Goal: Task Accomplishment & Management: Manage account settings

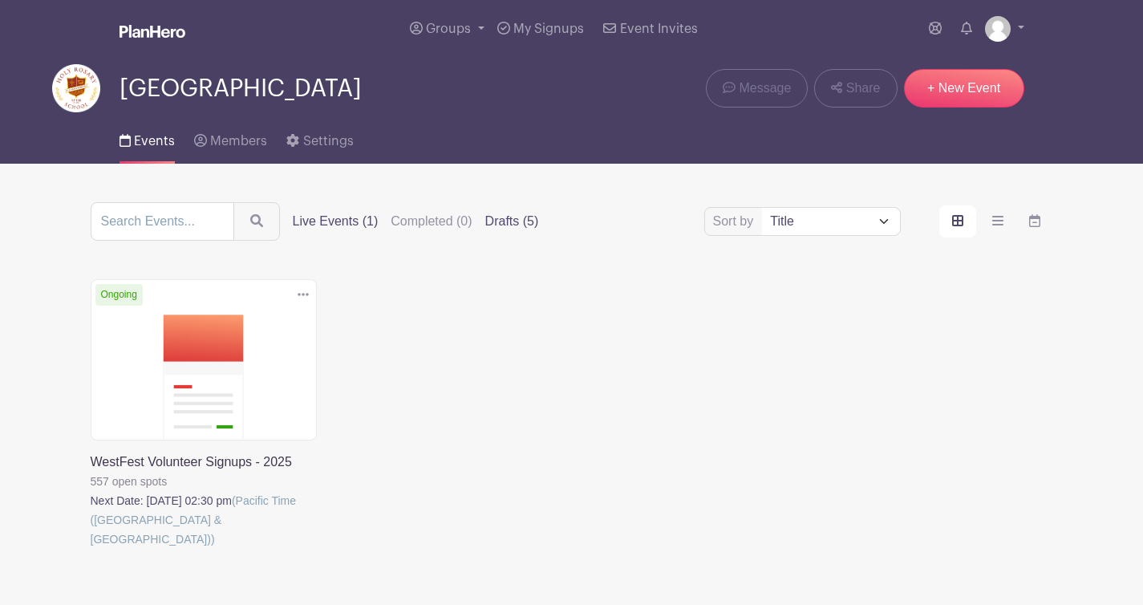
click at [500, 221] on label "Drafts (5)" at bounding box center [512, 221] width 54 height 19
click at [0, 0] on input "Drafts (5)" at bounding box center [0, 0] width 0 height 0
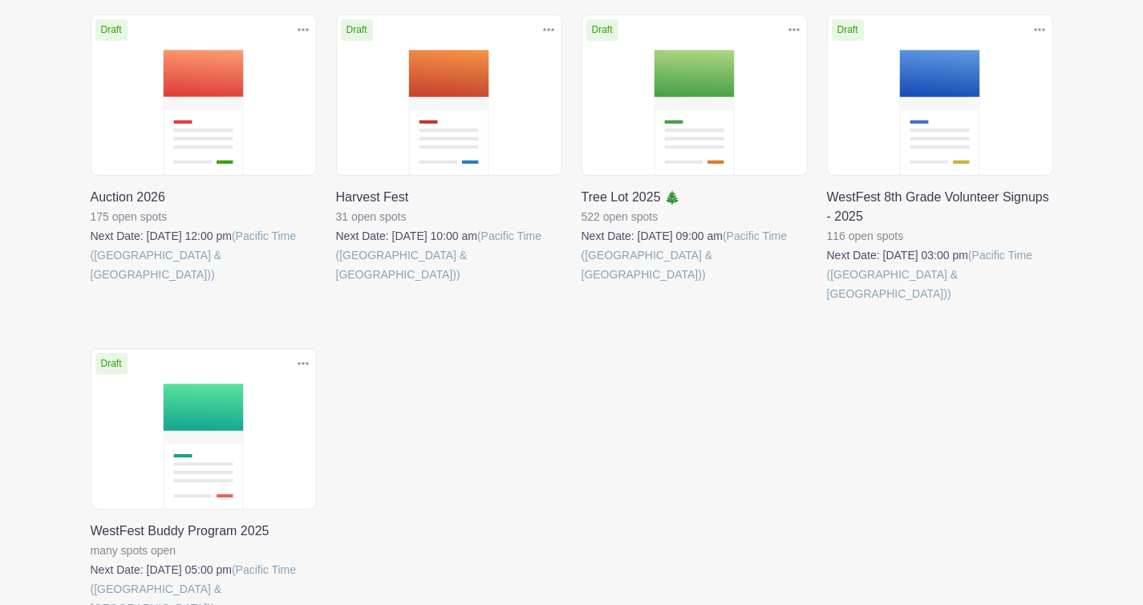
scroll to position [254, 0]
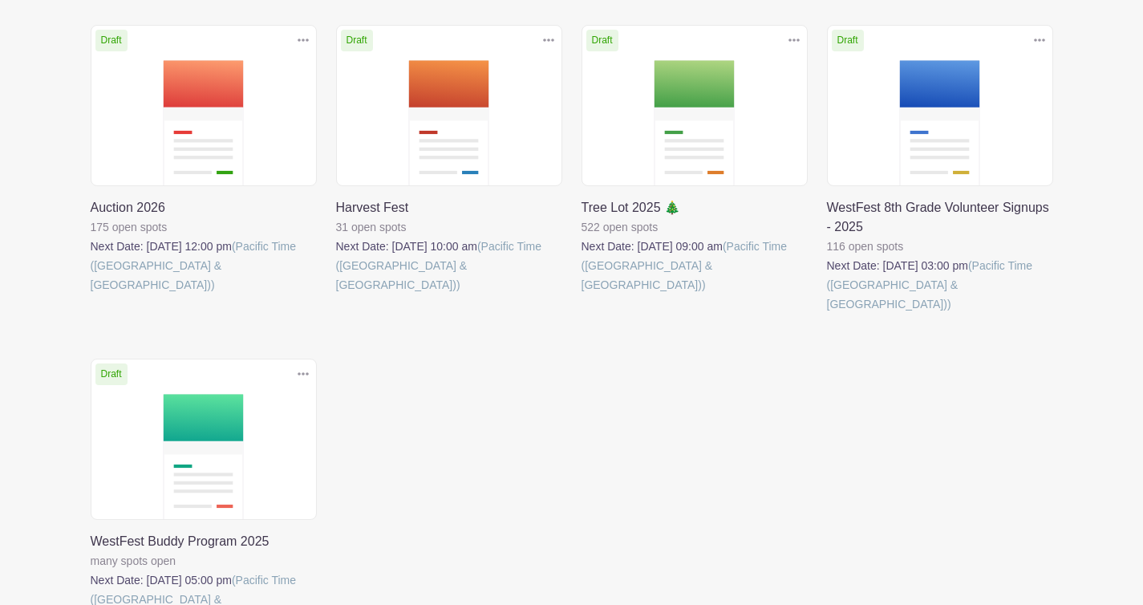
click at [827, 314] on link at bounding box center [827, 314] width 0 height 0
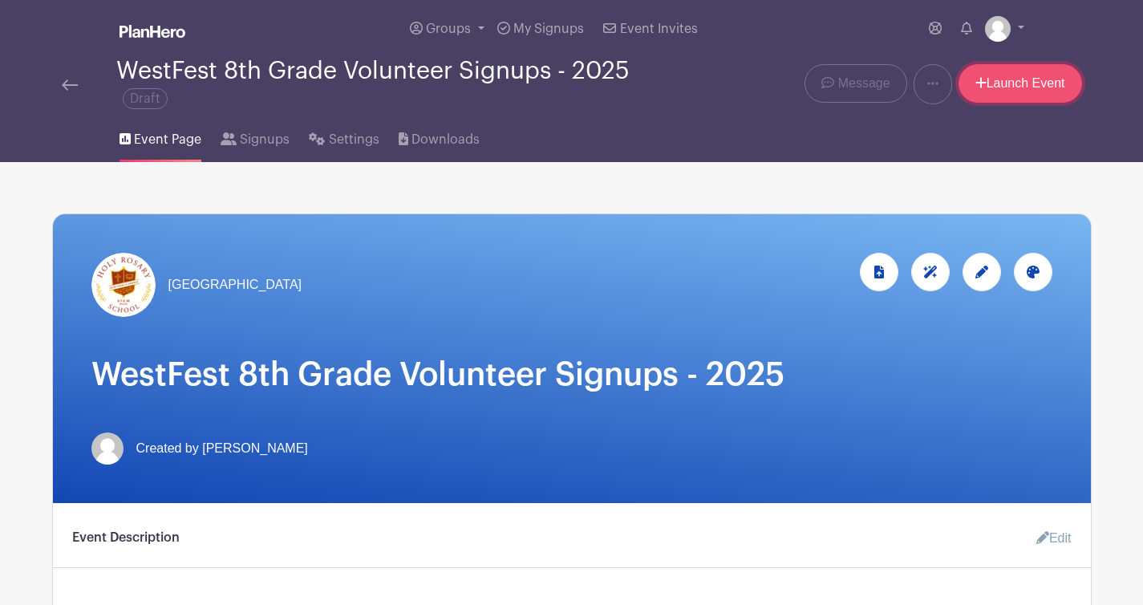
click at [1026, 85] on link "Launch Event" at bounding box center [1020, 83] width 124 height 38
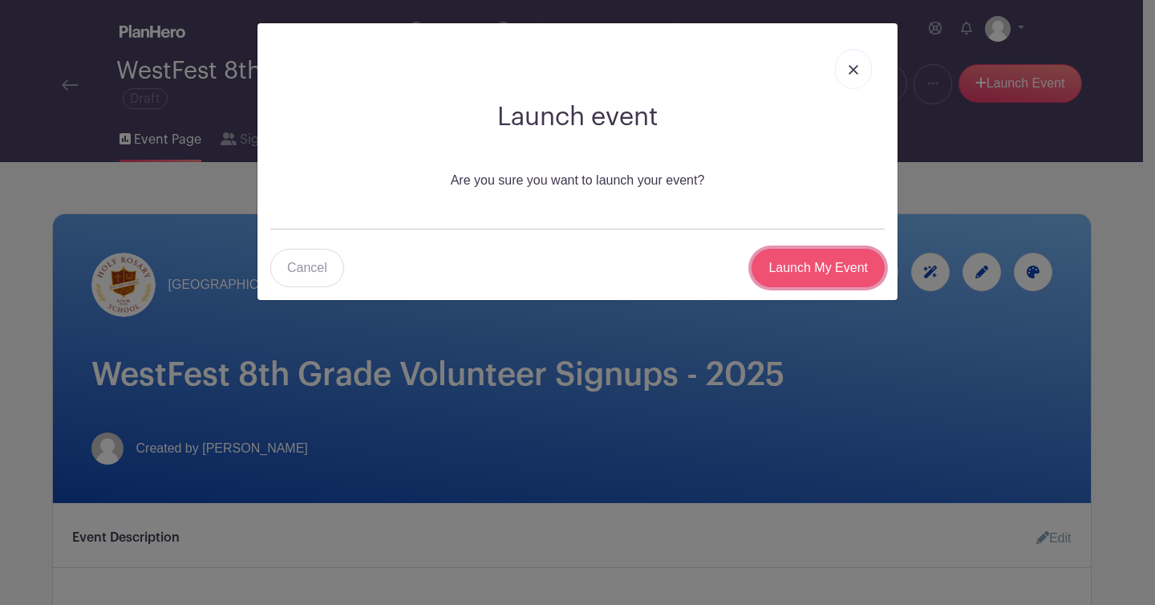
click at [818, 274] on input "Launch My Event" at bounding box center [817, 268] width 133 height 38
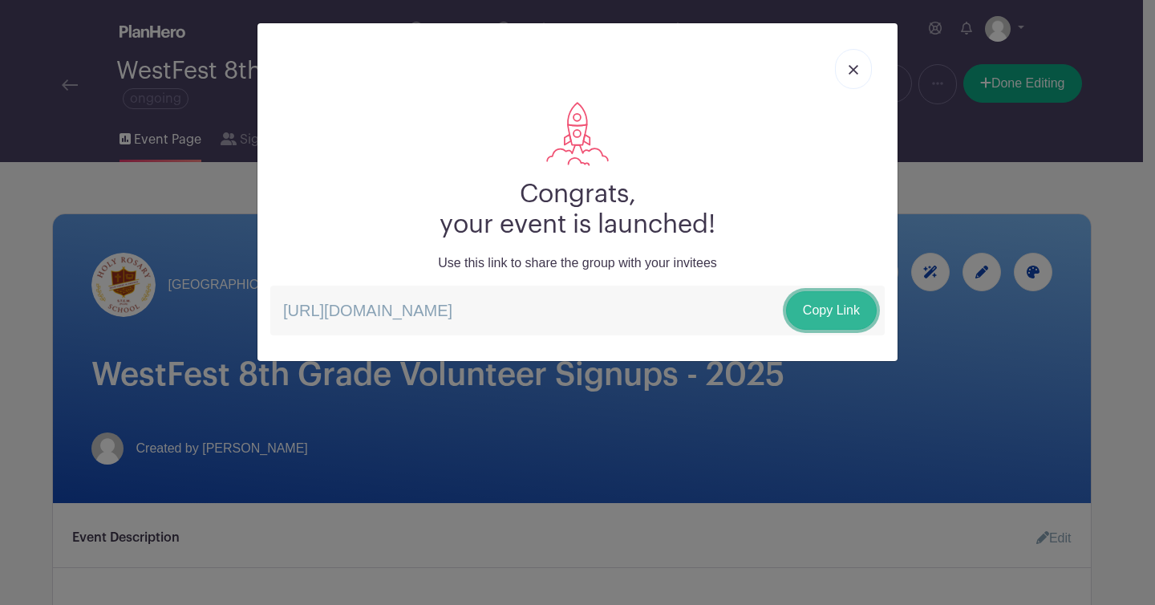
click at [828, 306] on link "Copy Link" at bounding box center [831, 310] width 91 height 38
click at [848, 73] on img at bounding box center [853, 70] width 10 height 10
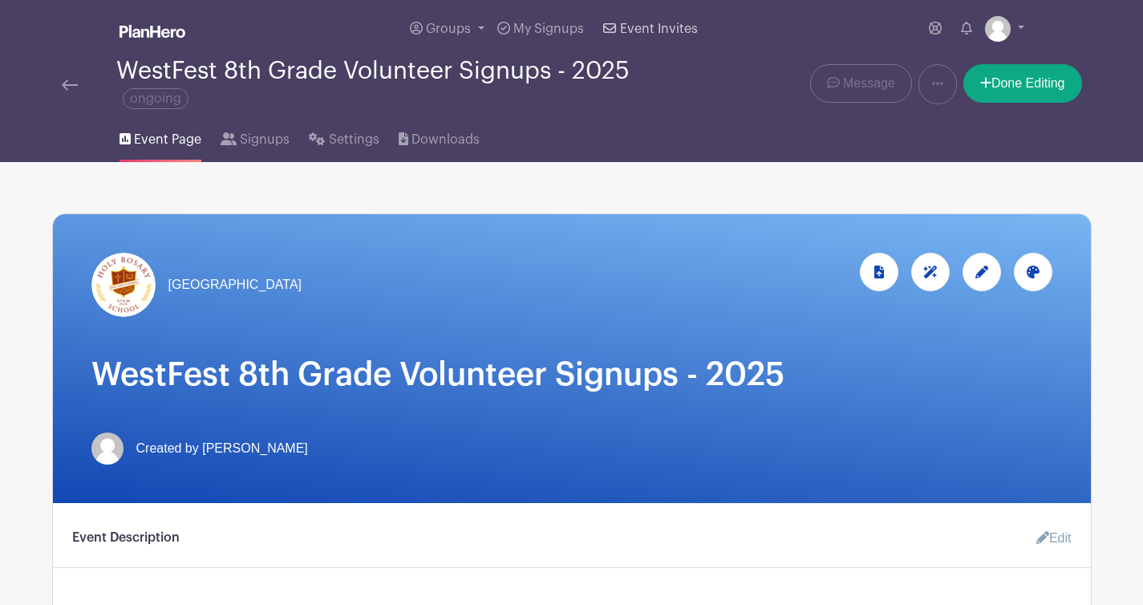
click at [653, 27] on span "Event Invites" at bounding box center [659, 28] width 78 height 13
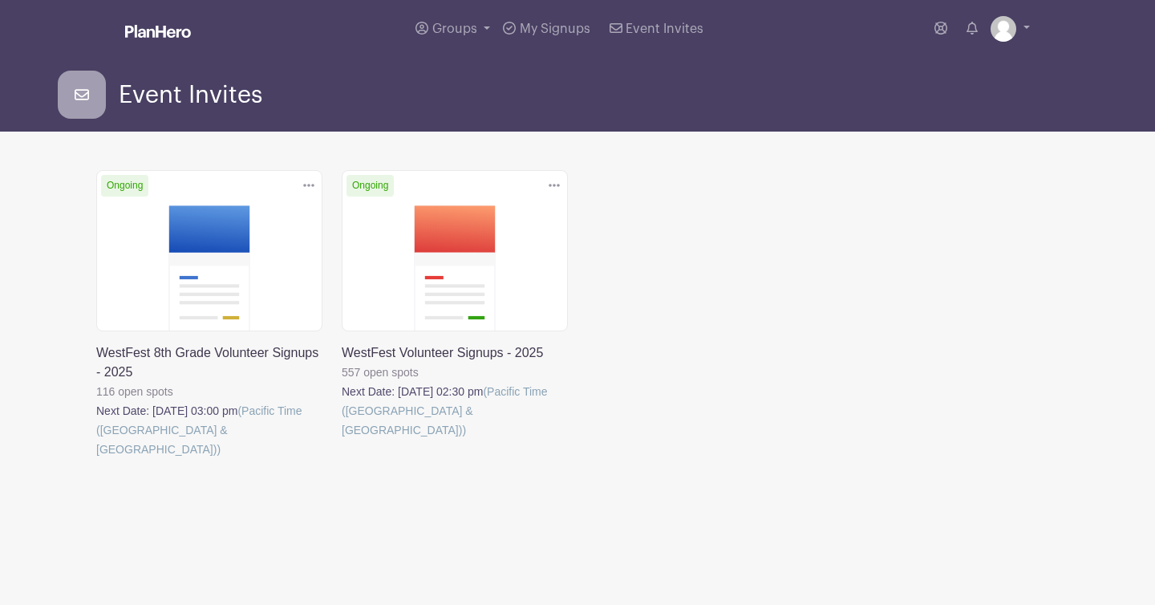
click at [342, 439] on link at bounding box center [342, 439] width 0 height 0
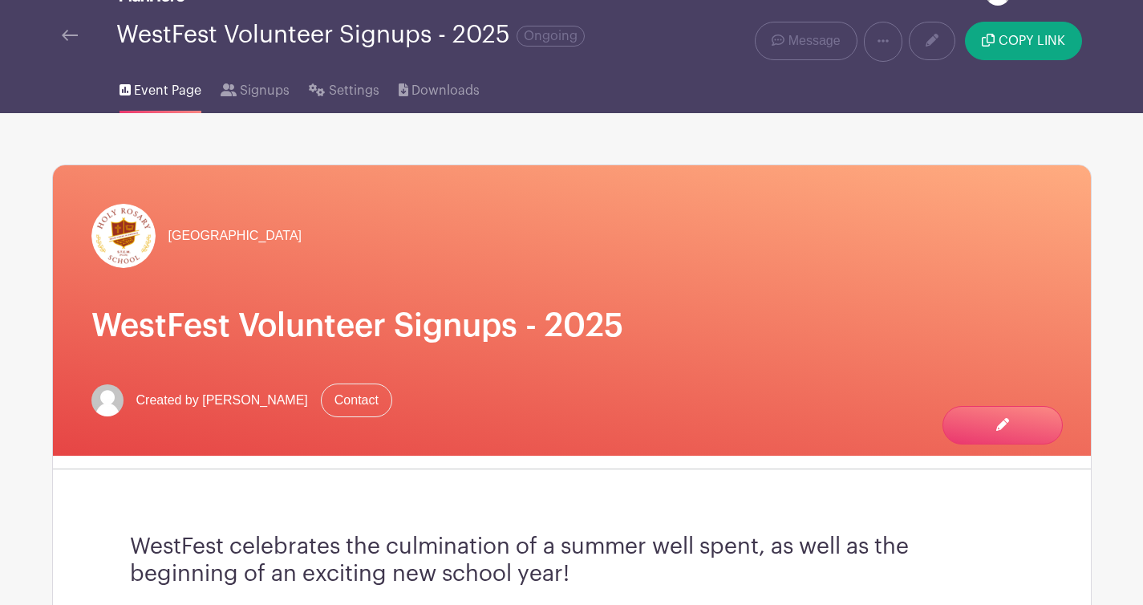
scroll to position [61, 0]
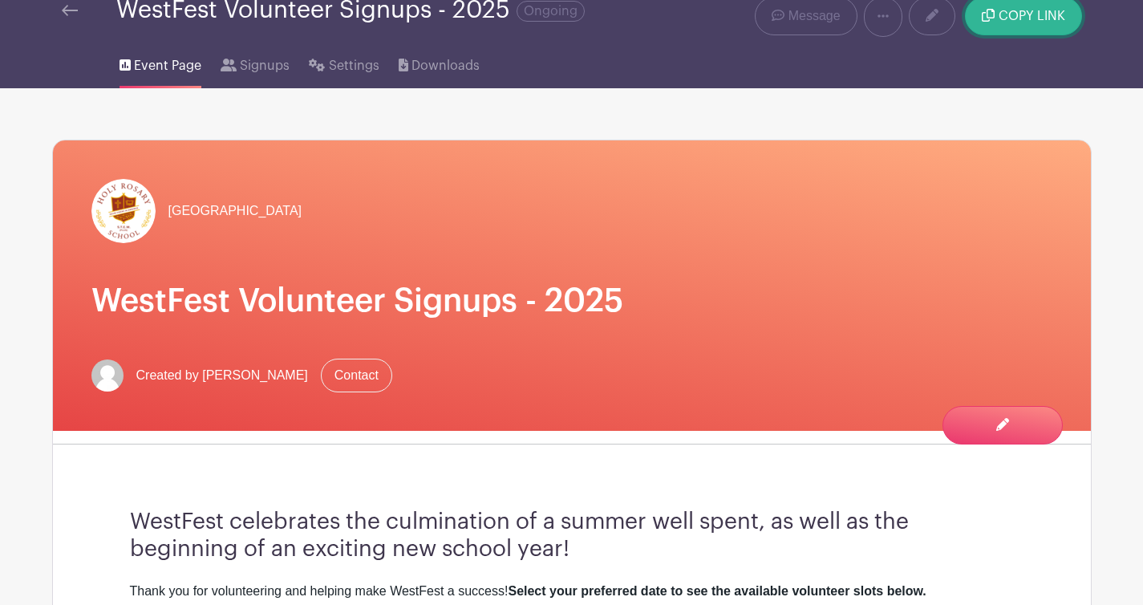
click at [1039, 23] on button "COPY LINK" at bounding box center [1023, 16] width 116 height 38
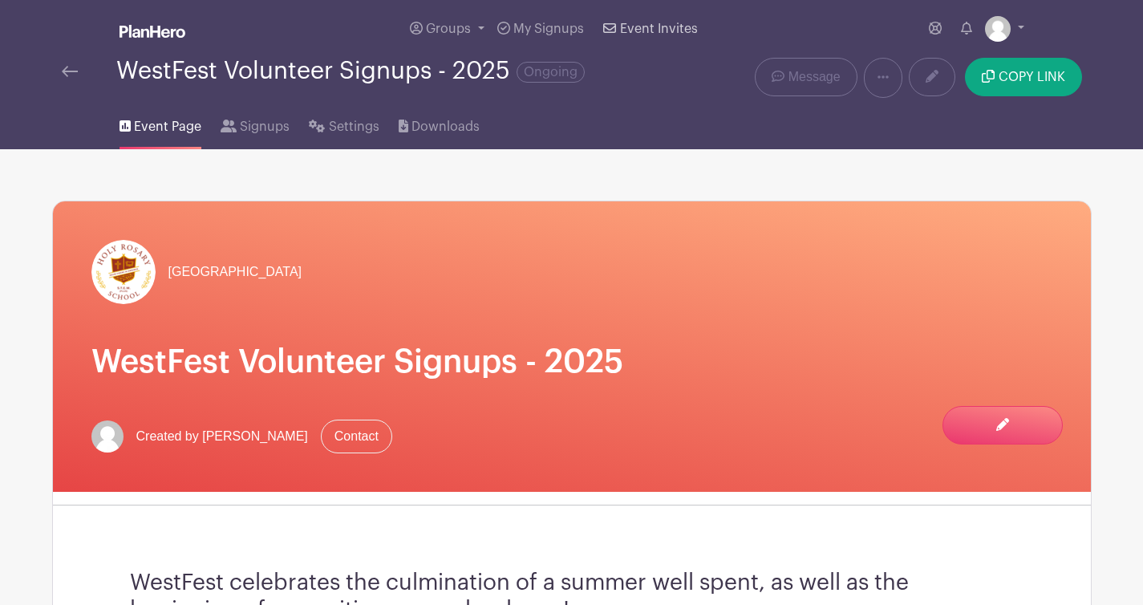
click at [670, 29] on span "Event Invites" at bounding box center [659, 28] width 78 height 13
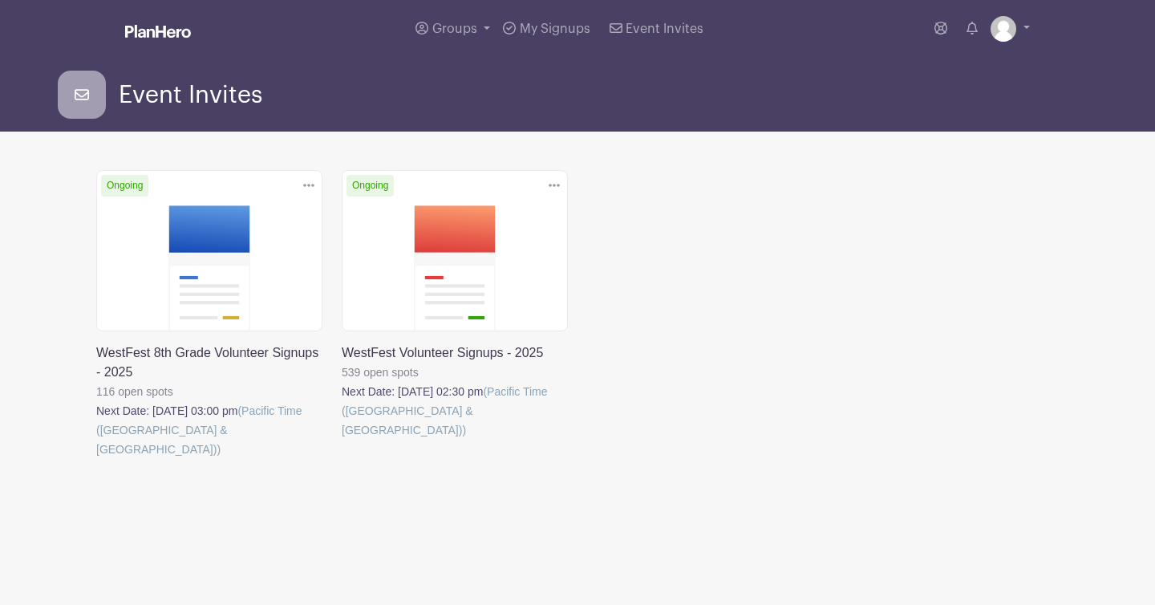
click at [96, 459] on link at bounding box center [96, 459] width 0 height 0
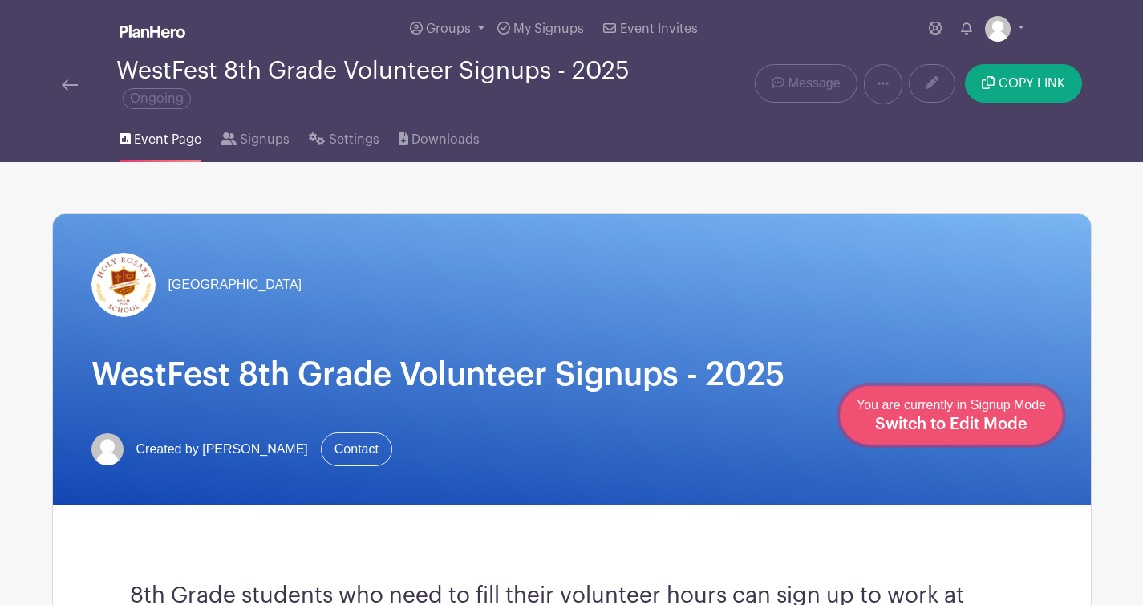
click at [998, 430] on span "Switch to Edit Mode" at bounding box center [951, 424] width 152 height 16
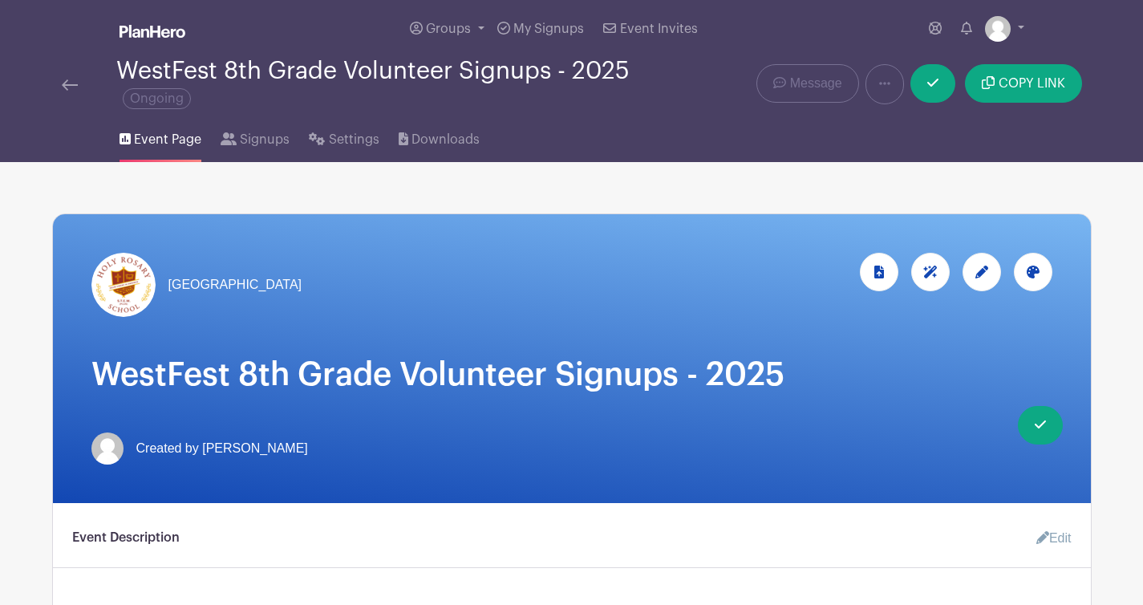
click at [330, 387] on h1 "WestFest 8th Grade Volunteer Signups - 2025" at bounding box center [571, 374] width 961 height 38
click at [985, 271] on icon at bounding box center [981, 271] width 13 height 13
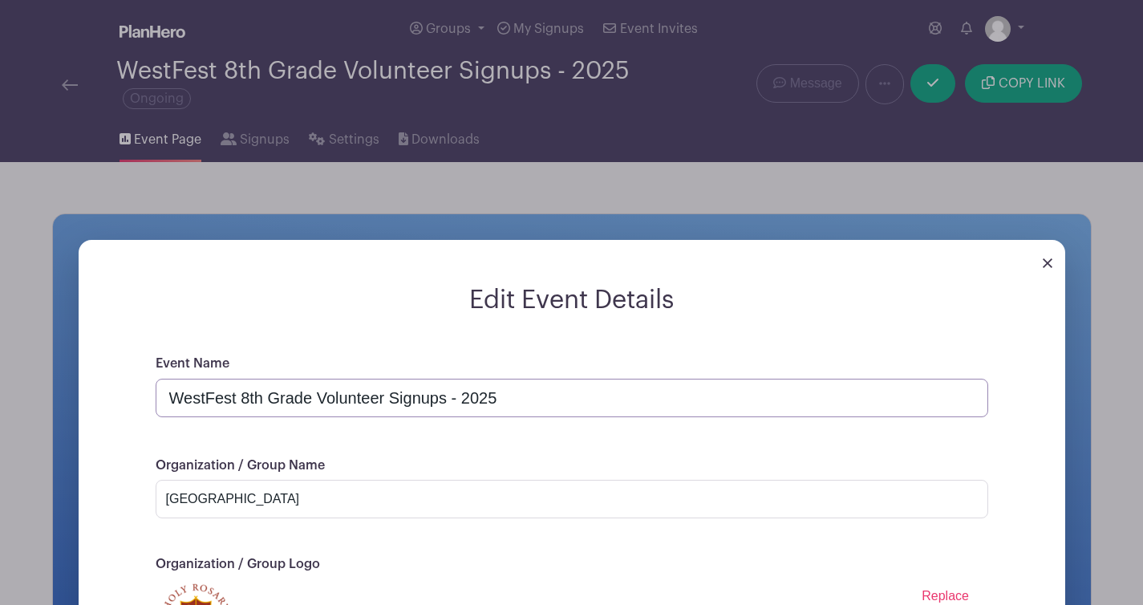
click at [241, 396] on input "WestFest 8th Grade Volunteer Signups - 2025" at bounding box center [572, 398] width 832 height 38
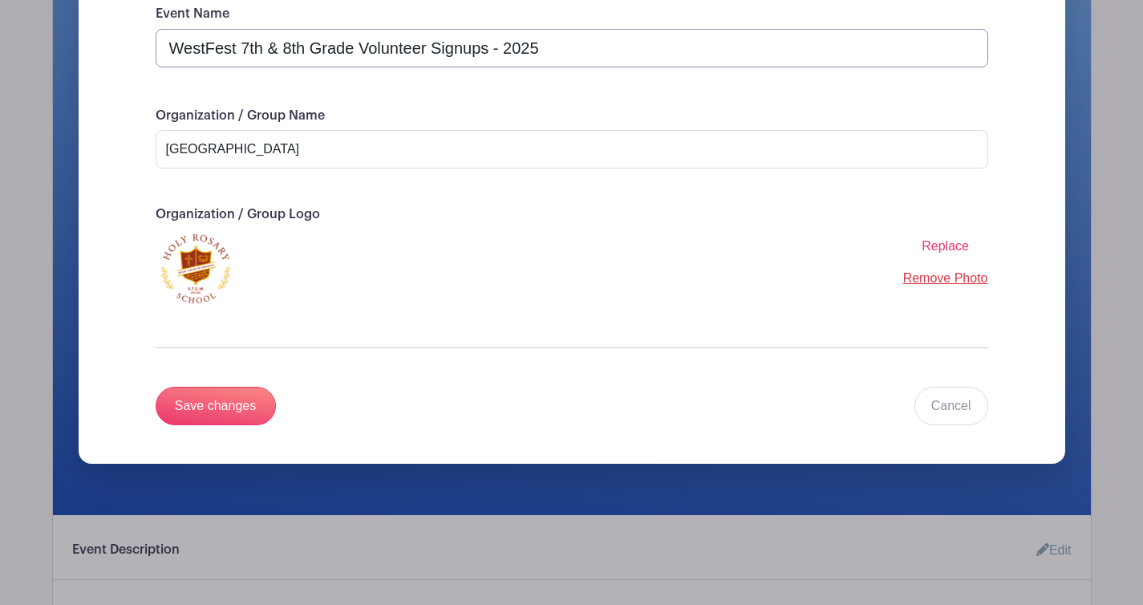
scroll to position [354, 0]
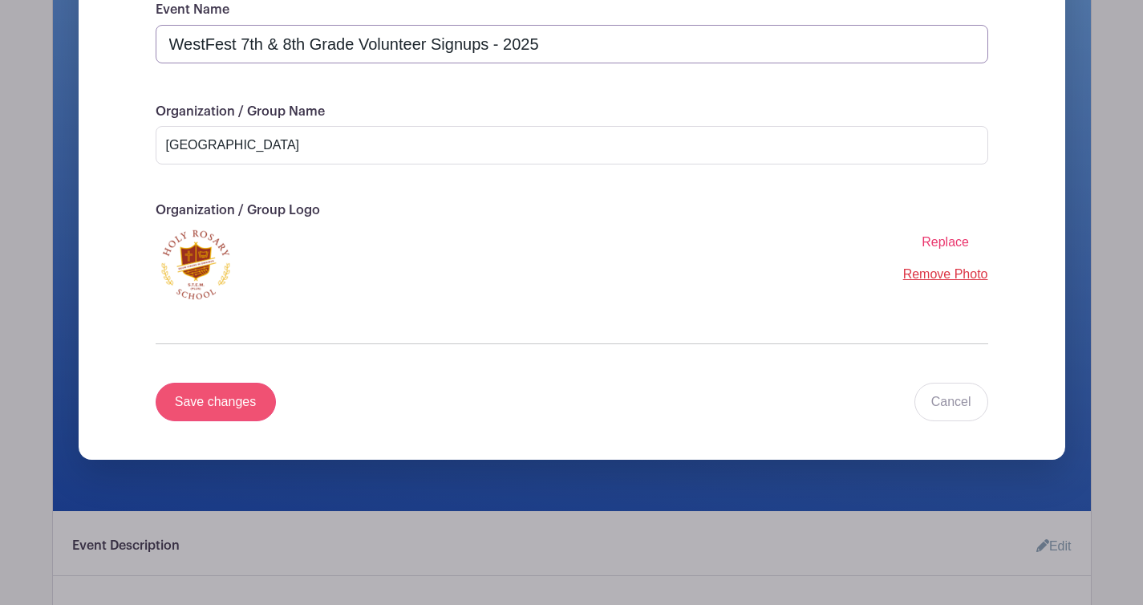
type input "WestFest 7th & 8th Grade Volunteer Signups - 2025"
click at [227, 399] on input "Save changes" at bounding box center [216, 402] width 120 height 38
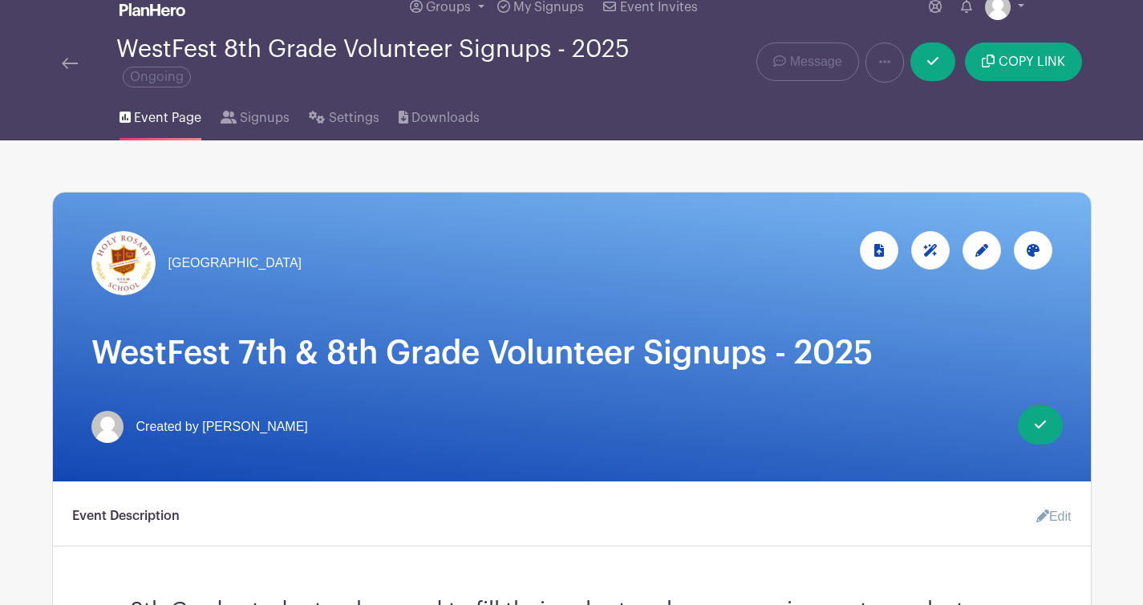
scroll to position [21, 0]
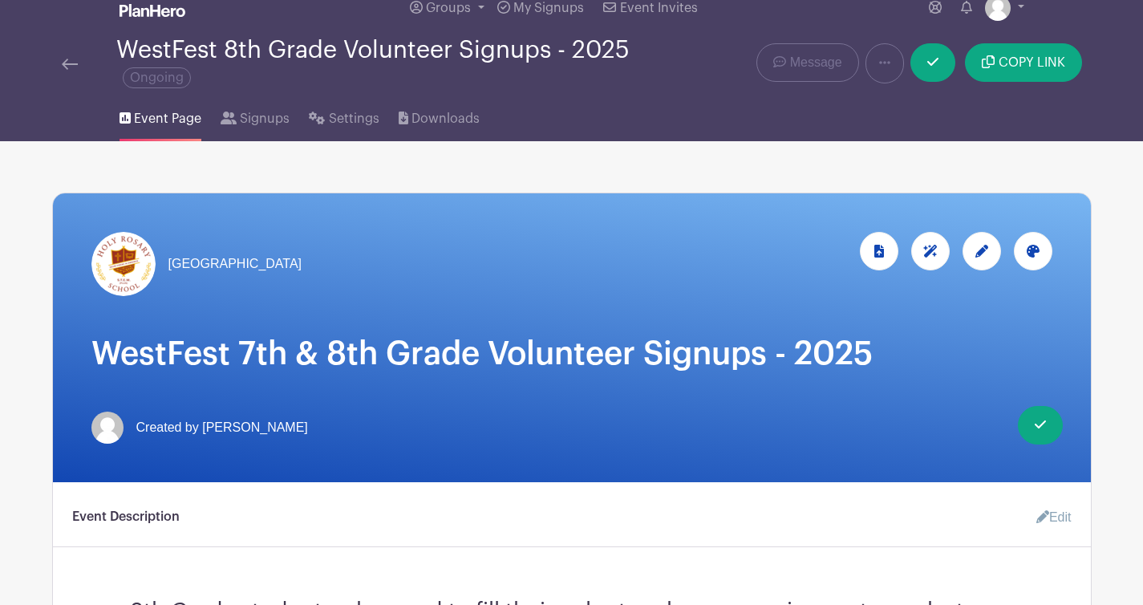
click at [293, 59] on div "WestFest 8th Grade Volunteer Signups - 2025 Ongoing" at bounding box center [376, 63] width 520 height 53
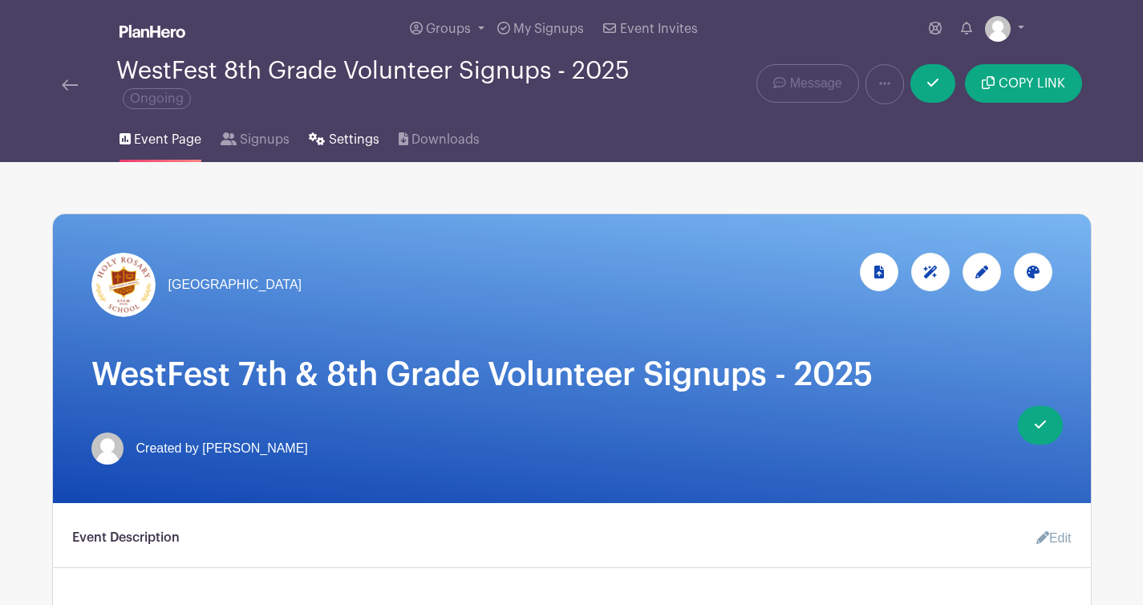
click at [364, 137] on span "Settings" at bounding box center [354, 139] width 51 height 19
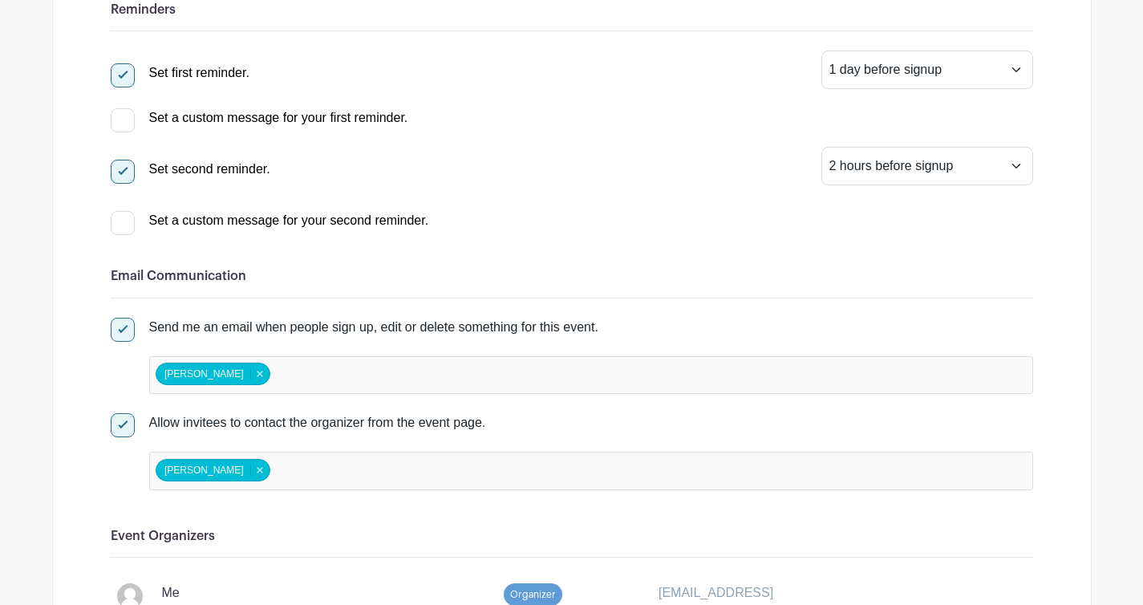
scroll to position [551, 0]
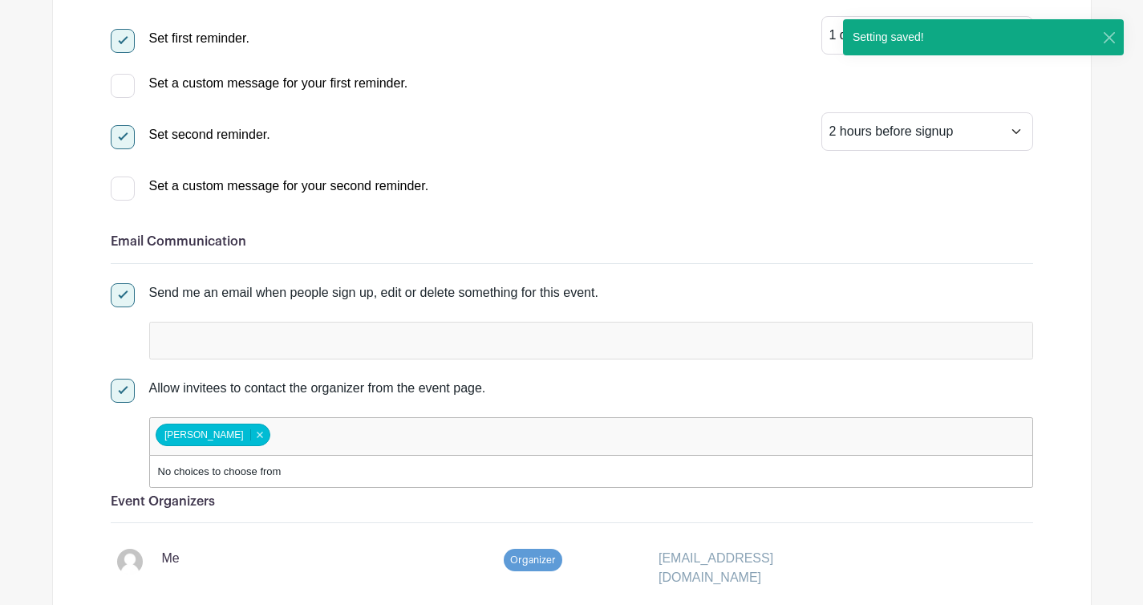
click at [334, 439] on input "false" at bounding box center [344, 435] width 142 height 23
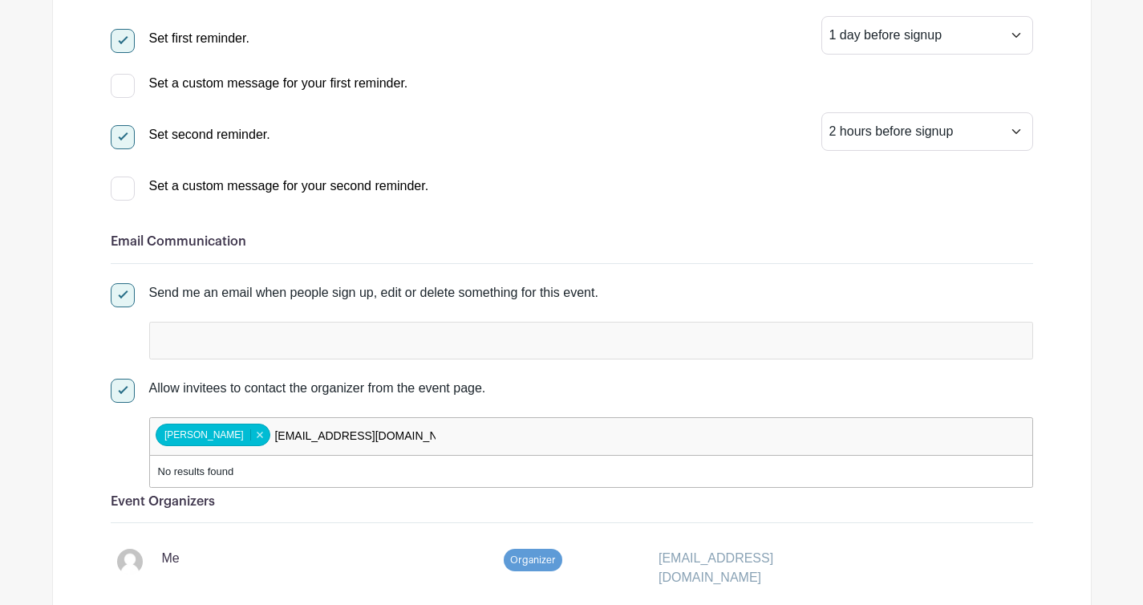
drag, startPoint x: 404, startPoint y: 439, endPoint x: 245, endPoint y: 428, distance: 159.2
click at [273, 428] on input "[EMAIL_ADDRESS][DOMAIN_NAME]" at bounding box center [354, 435] width 162 height 23
drag, startPoint x: 285, startPoint y: 434, endPoint x: 247, endPoint y: 431, distance: 37.8
click at [248, 432] on div "[PERSON_NAME] [PERSON_NAME] Remove item [PERSON_NAME]" at bounding box center [591, 436] width 884 height 38
type input "k"
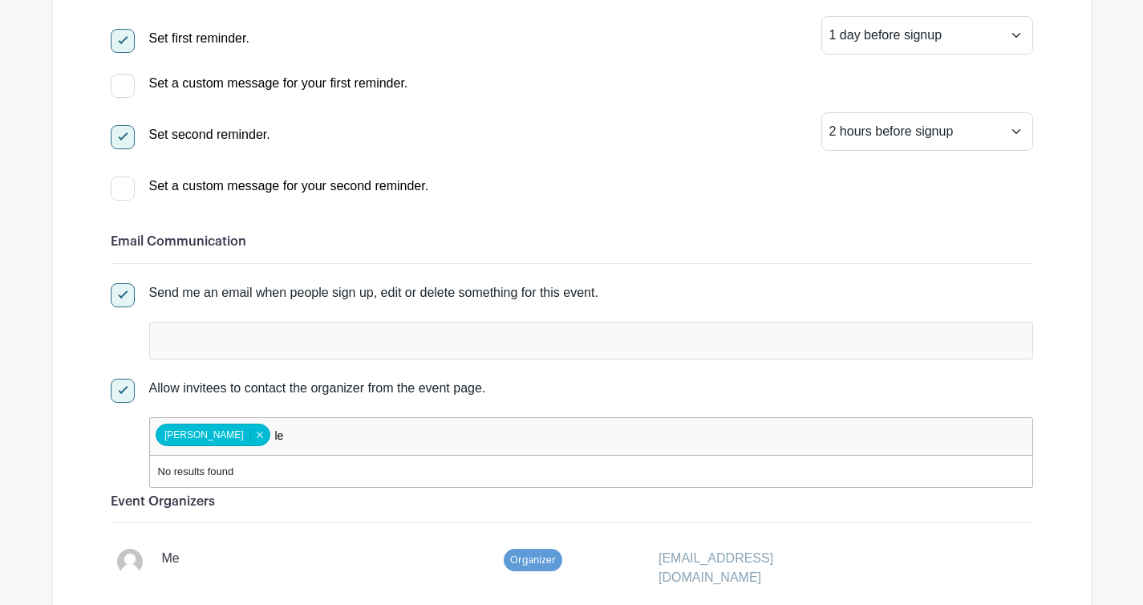
type input "l"
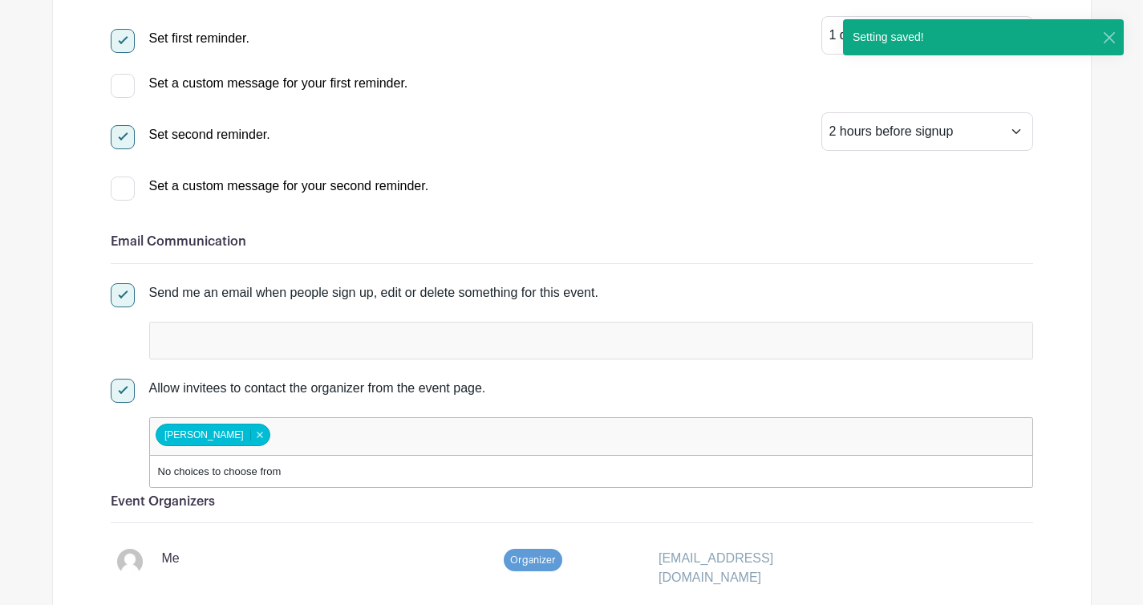
drag, startPoint x: 1005, startPoint y: 476, endPoint x: 682, endPoint y: 476, distance: 323.2
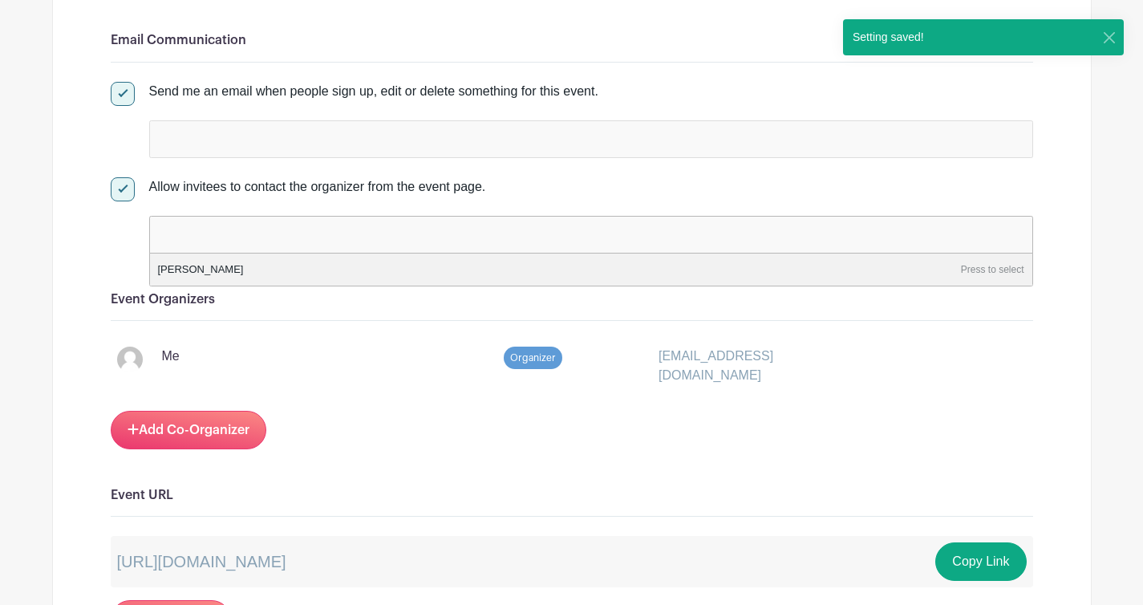
scroll to position [754, 0]
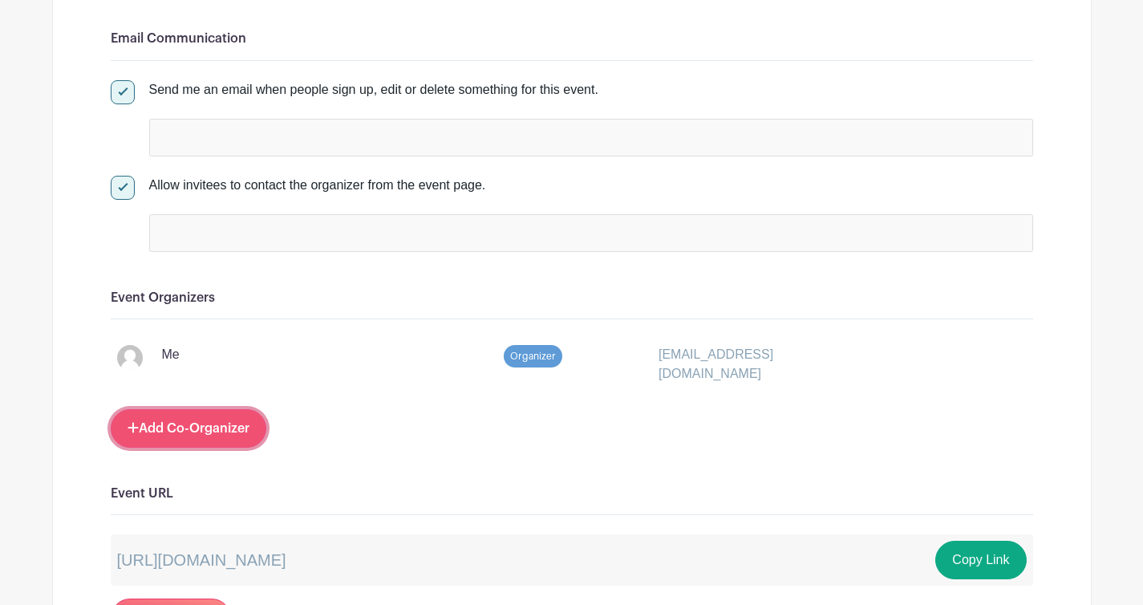
click at [187, 421] on link "Add Co-Organizer" at bounding box center [189, 428] width 156 height 38
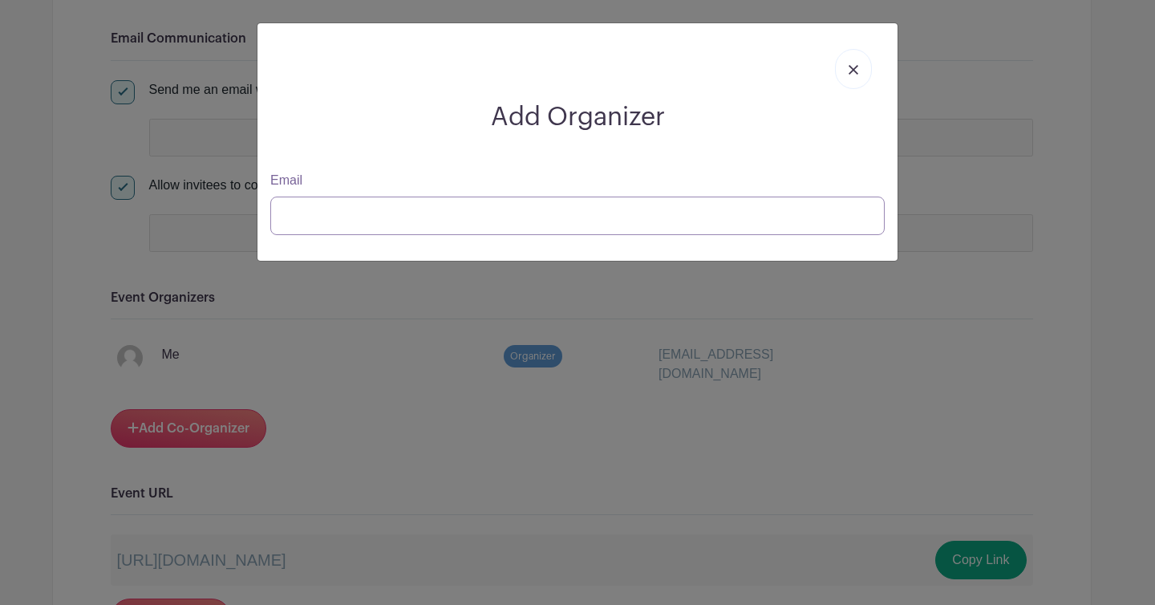
click at [379, 217] on input "Email" at bounding box center [577, 215] width 614 height 38
type input "[EMAIL_ADDRESS][DOMAIN_NAME]"
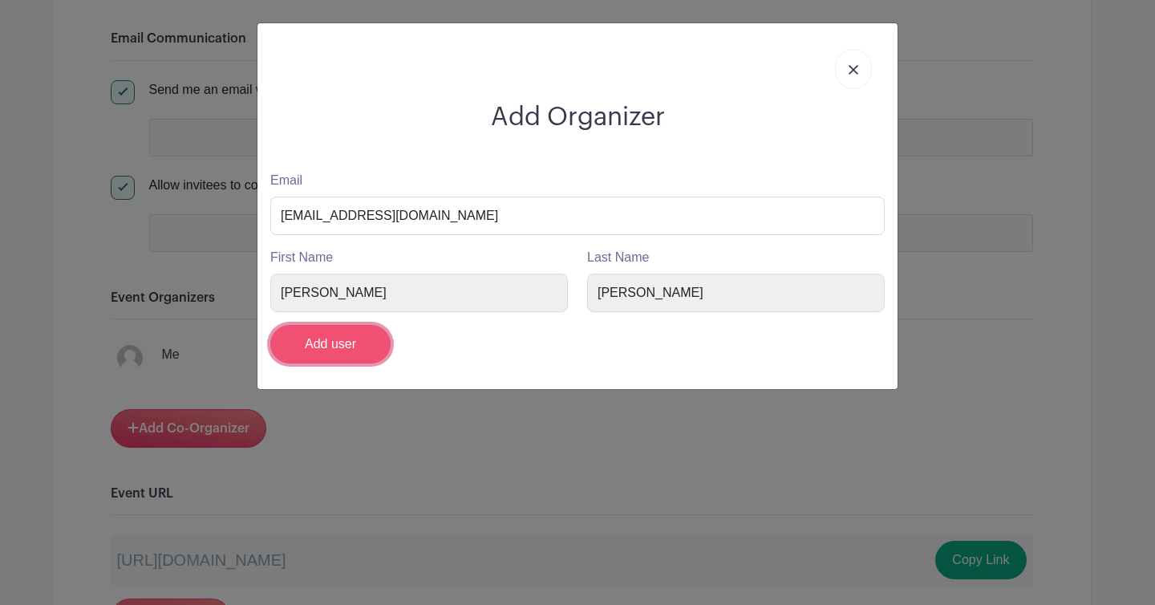
click at [340, 352] on input "Add user" at bounding box center [330, 344] width 120 height 38
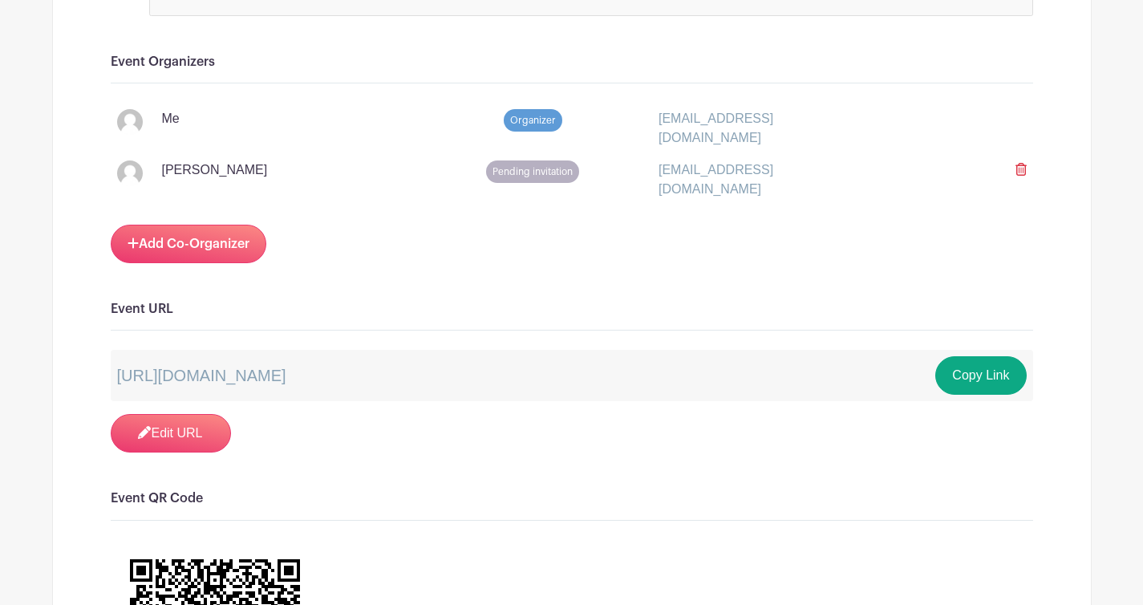
scroll to position [902, 0]
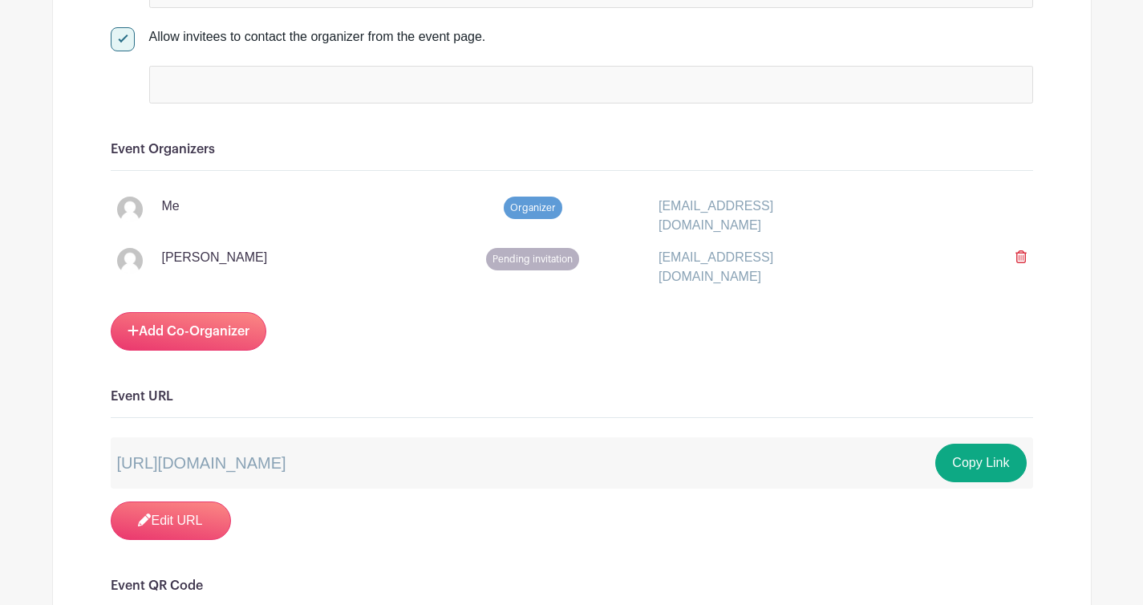
click at [176, 260] on p "[PERSON_NAME]" at bounding box center [215, 257] width 106 height 19
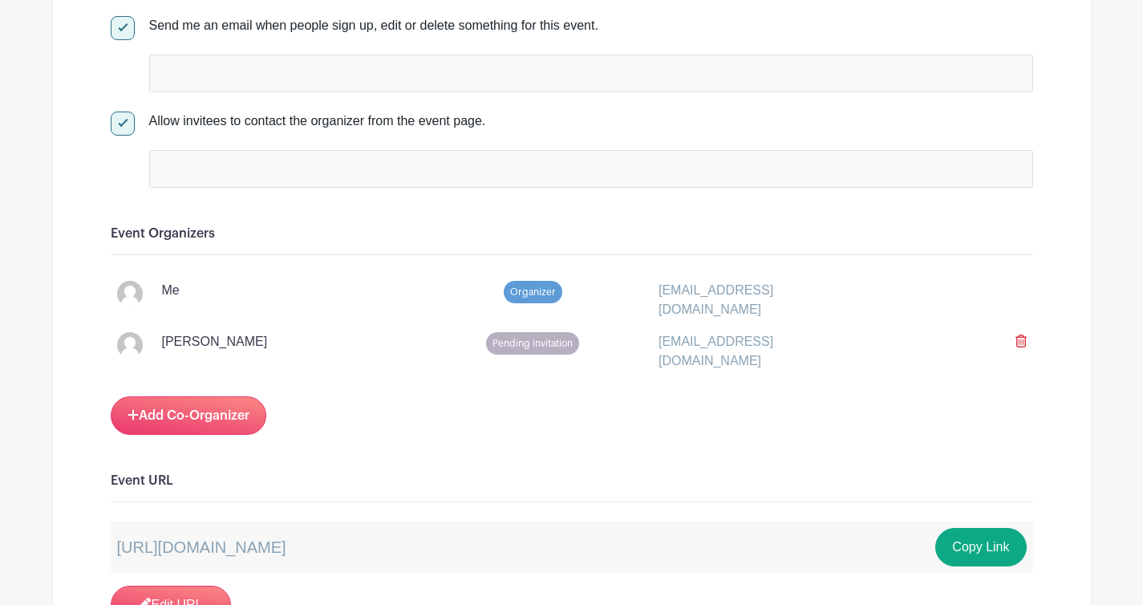
scroll to position [810, 0]
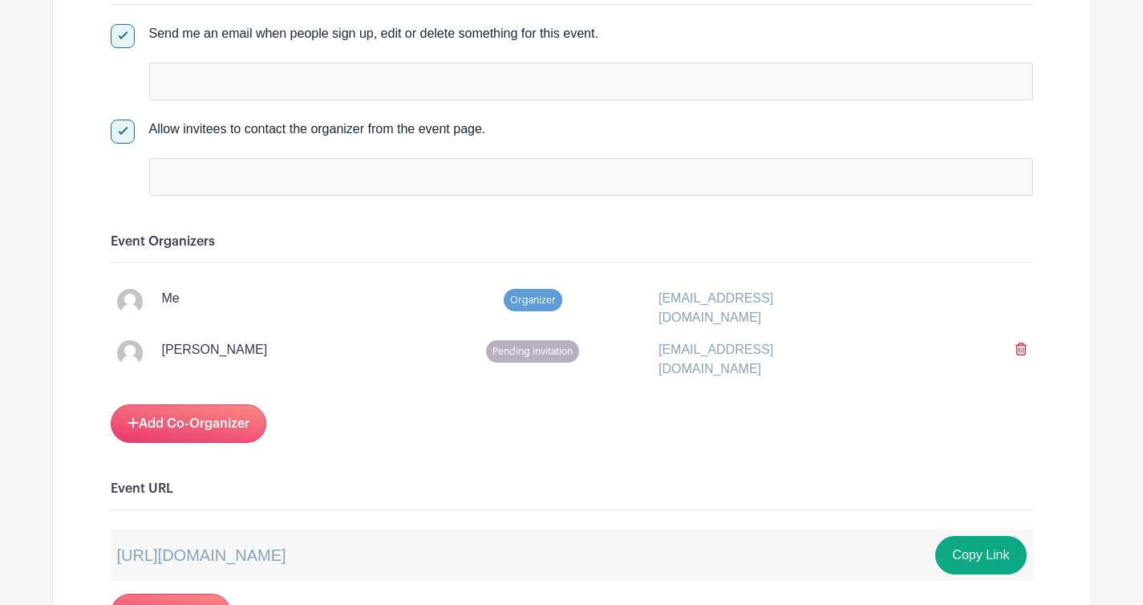
click at [233, 173] on div at bounding box center [591, 177] width 884 height 38
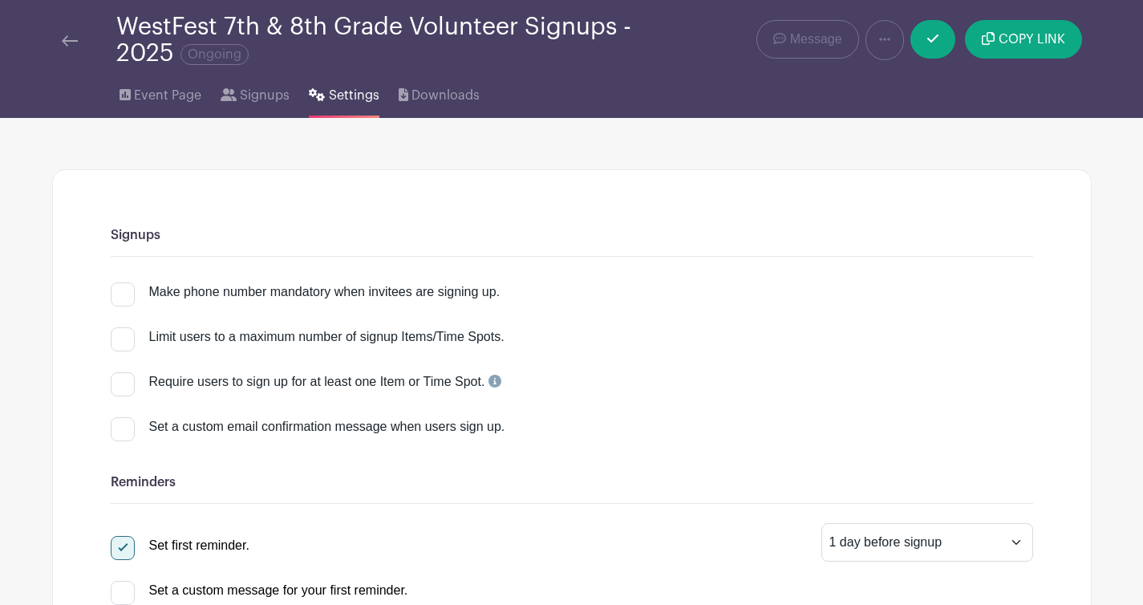
scroll to position [0, 0]
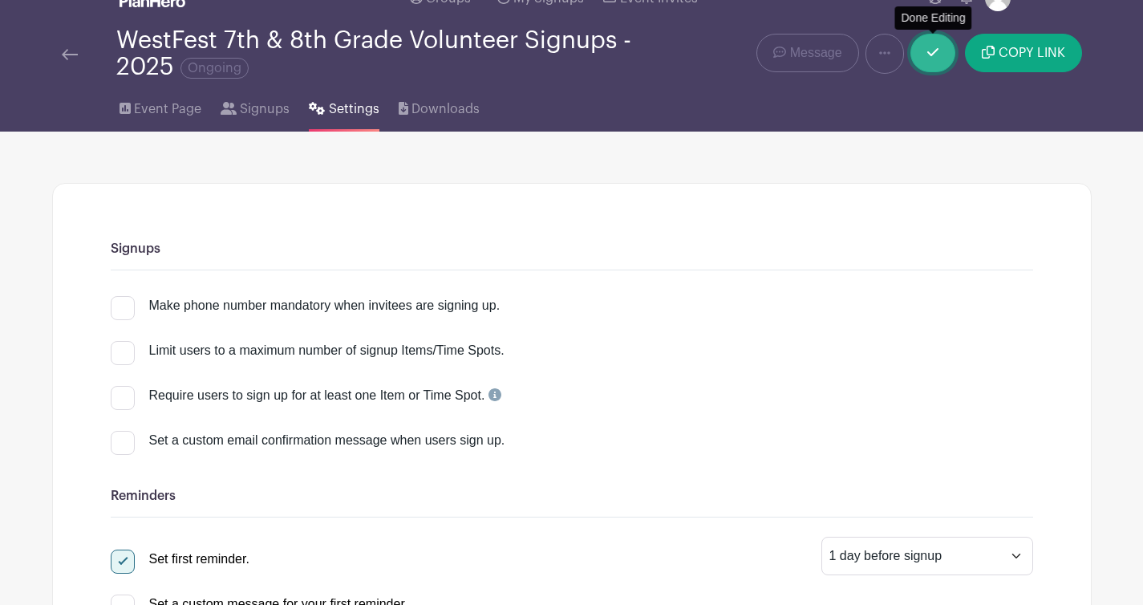
click at [934, 63] on link at bounding box center [932, 53] width 45 height 38
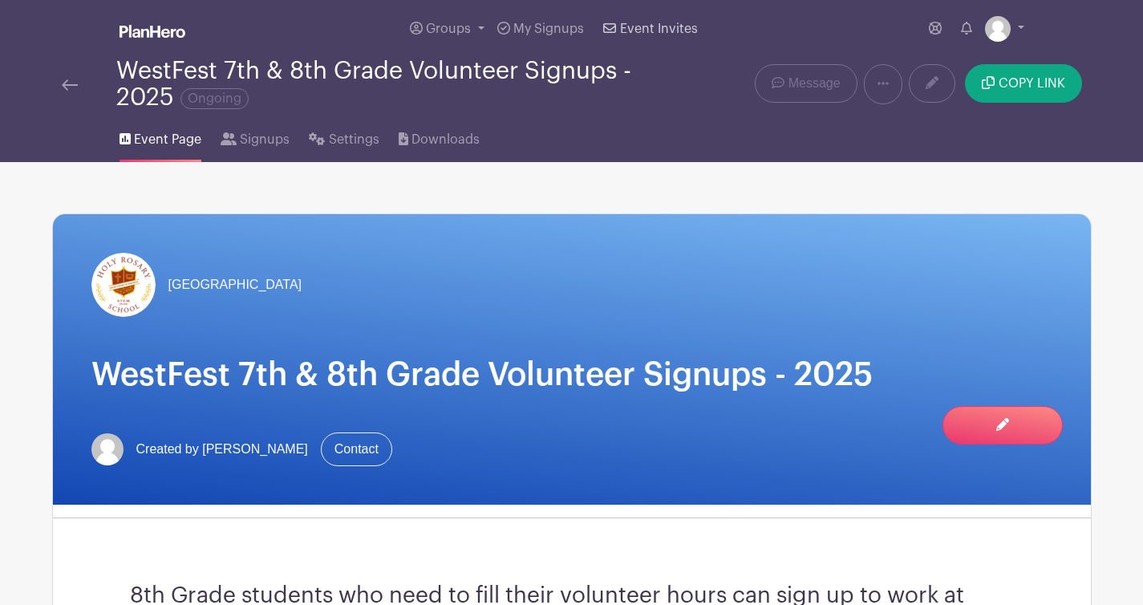
click at [645, 34] on span "Event Invites" at bounding box center [659, 28] width 78 height 13
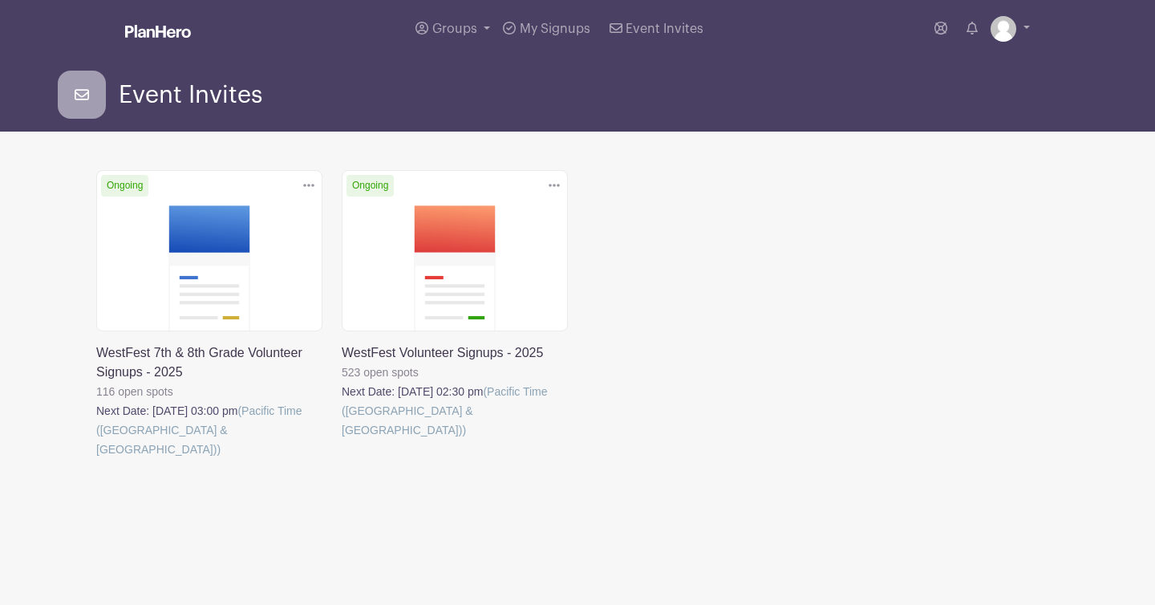
click at [342, 439] on link at bounding box center [342, 439] width 0 height 0
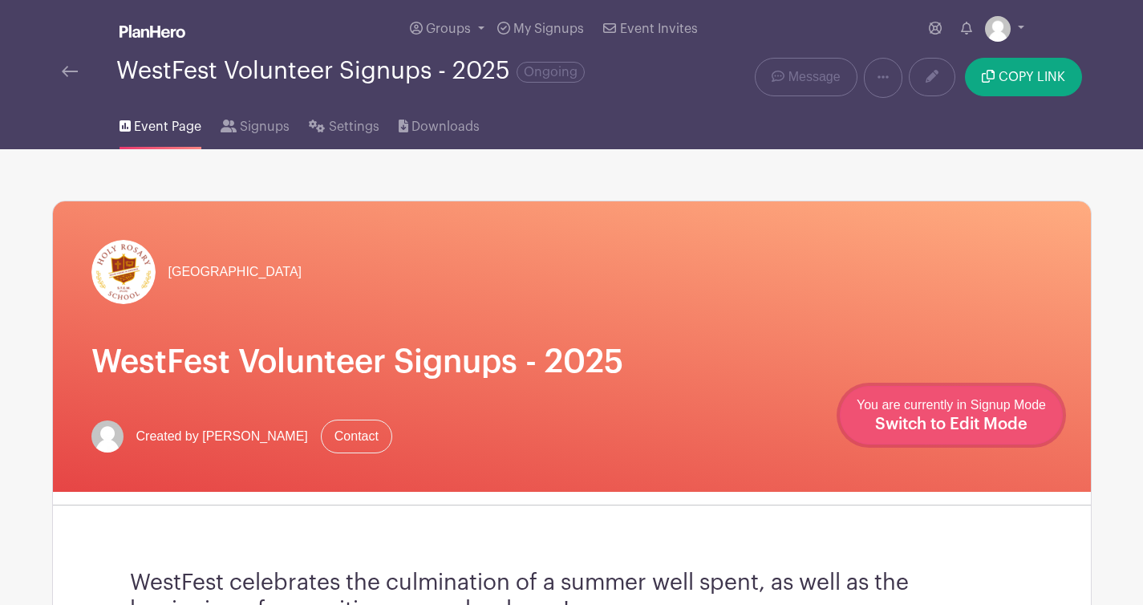
click at [982, 420] on span "Switch to Edit Mode" at bounding box center [951, 424] width 152 height 16
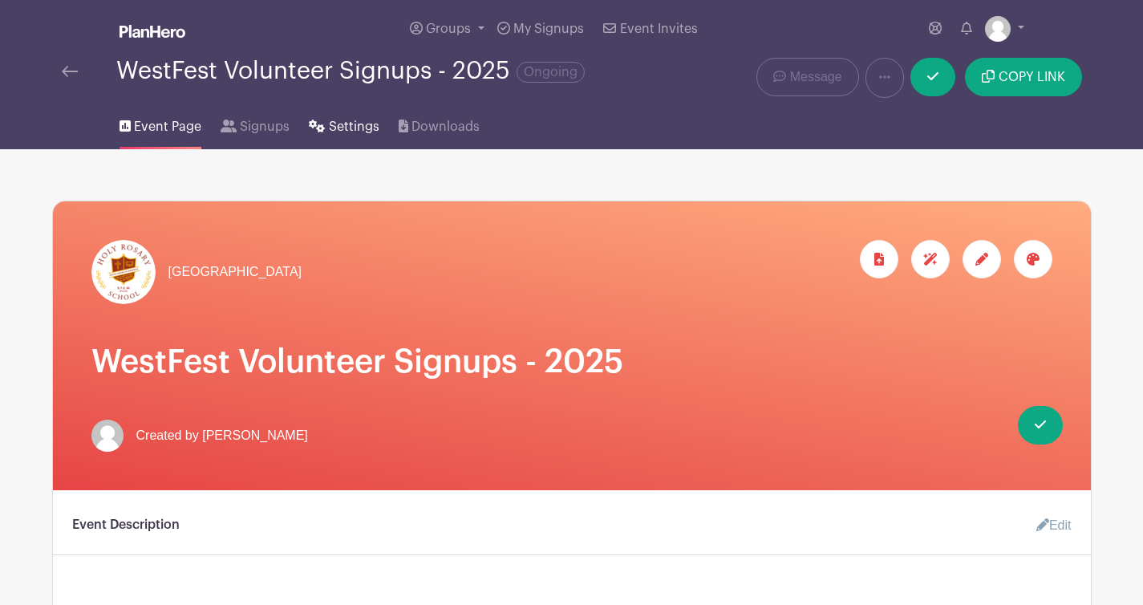
click at [341, 121] on span "Settings" at bounding box center [354, 126] width 51 height 19
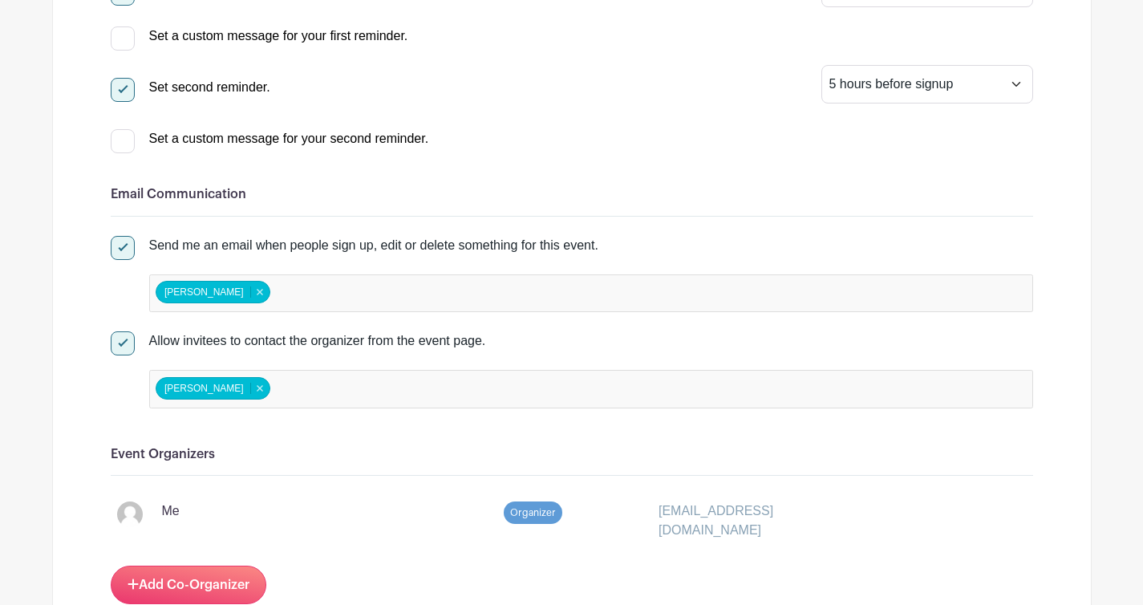
scroll to position [591, 0]
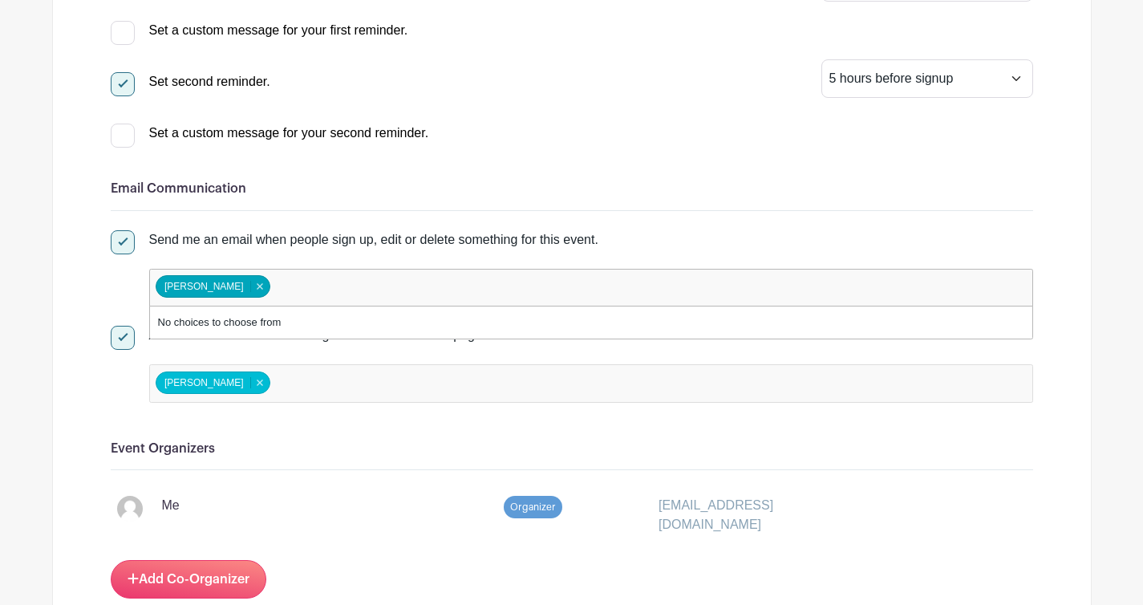
click at [120, 241] on div at bounding box center [123, 242] width 24 height 24
click at [120, 241] on input "Send me an email when people sign up, edit or delete something for this event." at bounding box center [116, 235] width 10 height 10
checkbox input "false"
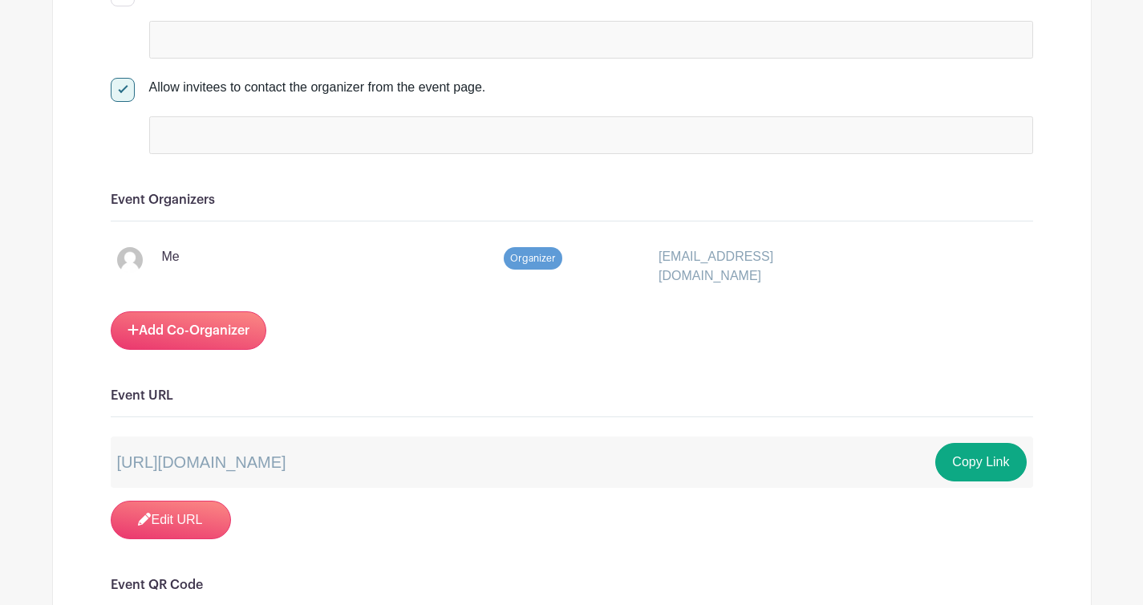
scroll to position [840, 0]
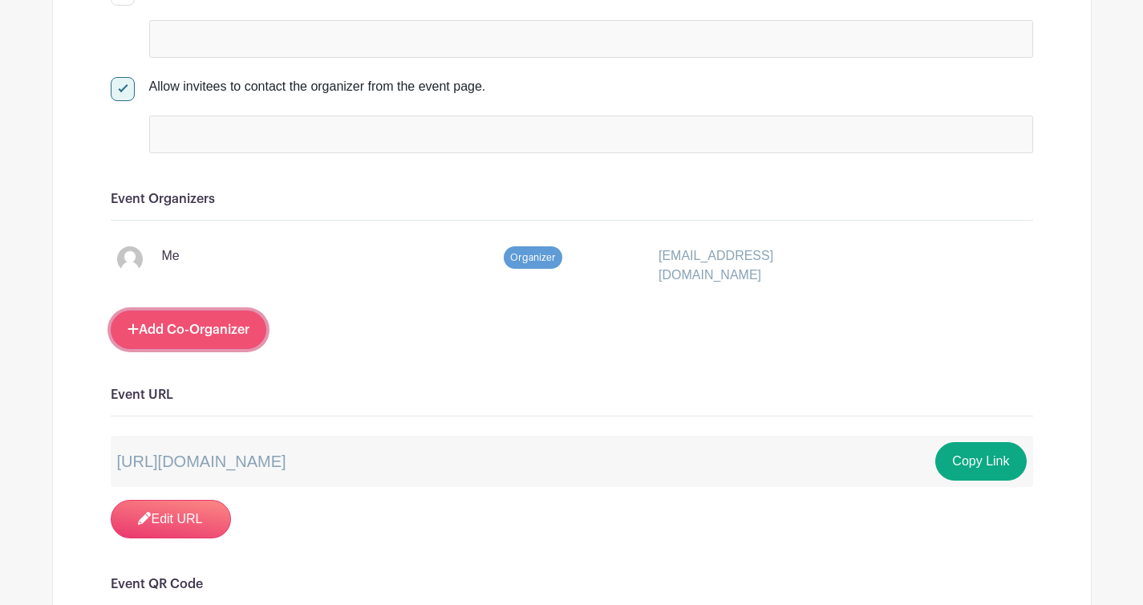
click at [217, 334] on link "Add Co-Organizer" at bounding box center [189, 329] width 156 height 38
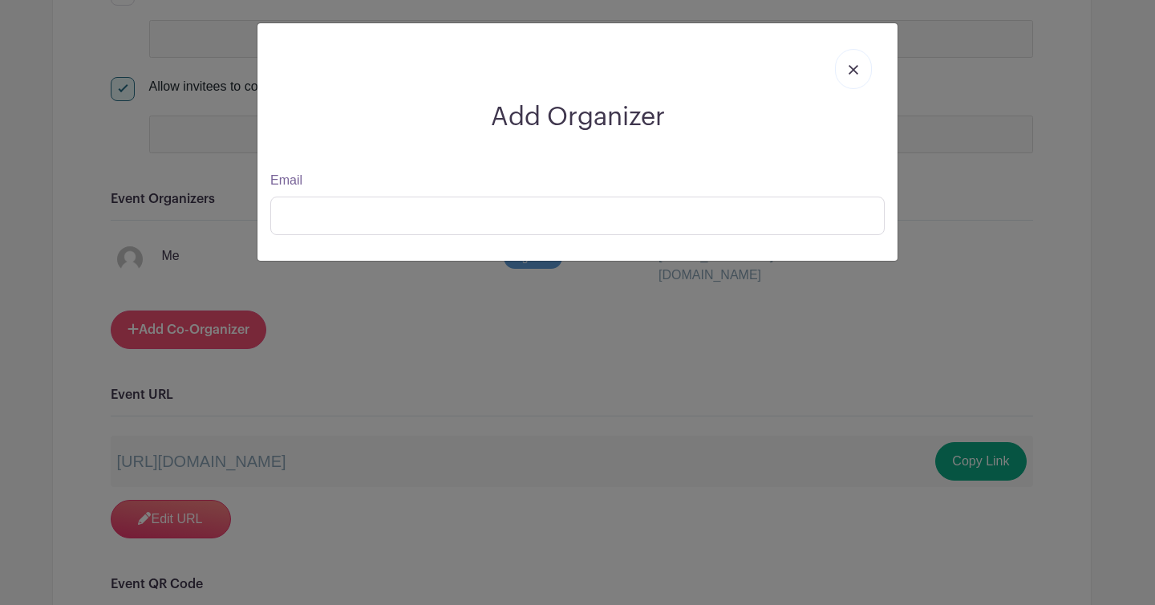
click at [197, 322] on div "Add Organizer Email" at bounding box center [577, 302] width 1155 height 605
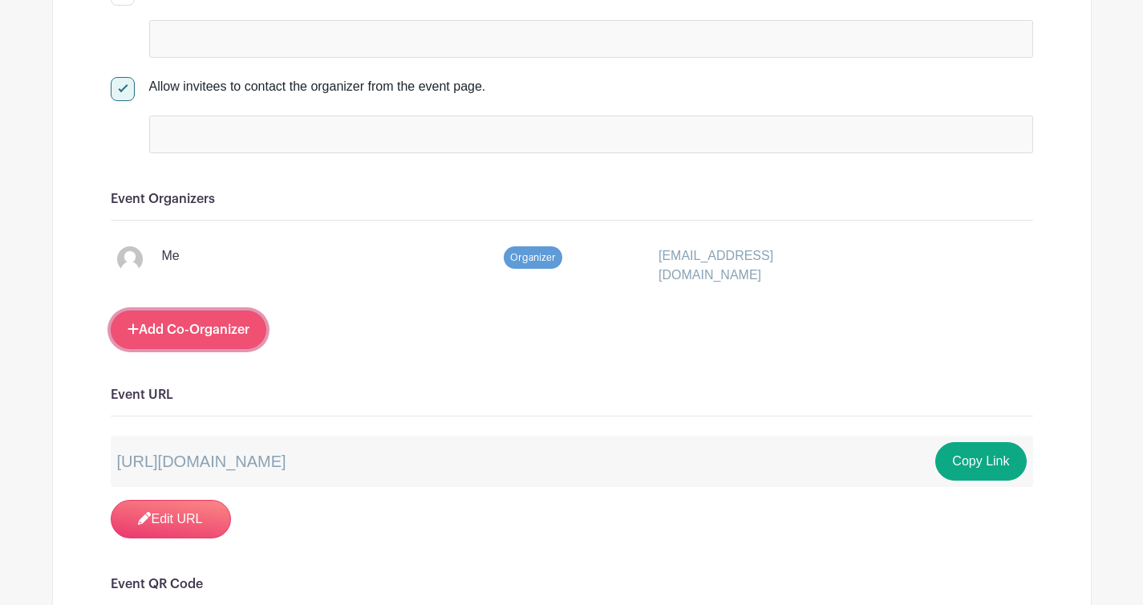
click at [195, 324] on link "Add Co-Organizer" at bounding box center [189, 329] width 156 height 38
click at [180, 334] on link "Add Co-Organizer" at bounding box center [189, 329] width 156 height 38
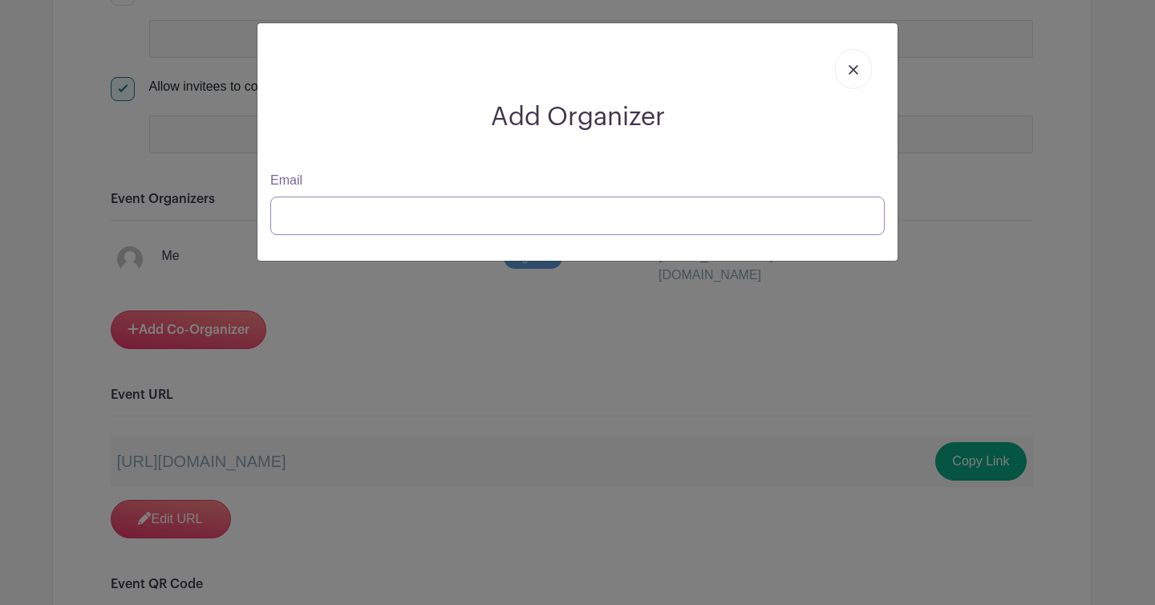
click at [322, 223] on input "Email" at bounding box center [577, 215] width 614 height 38
type input "[EMAIL_ADDRESS][DOMAIN_NAME]"
click at [582, 215] on input "[EMAIL_ADDRESS][DOMAIN_NAME]" at bounding box center [577, 215] width 614 height 38
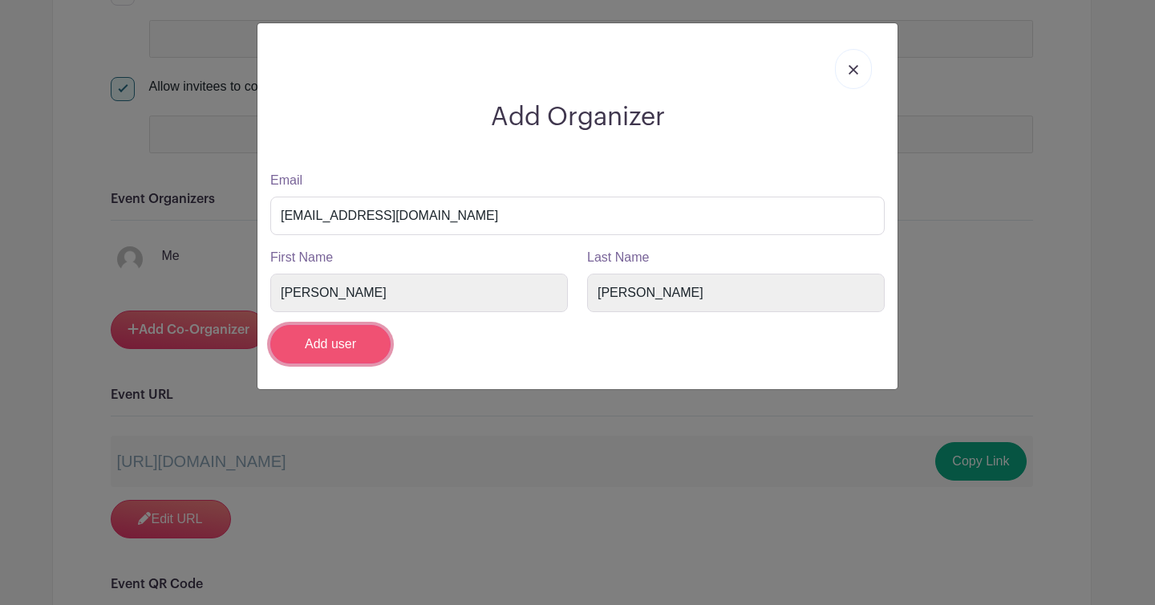
click at [315, 355] on input "Add user" at bounding box center [330, 344] width 120 height 38
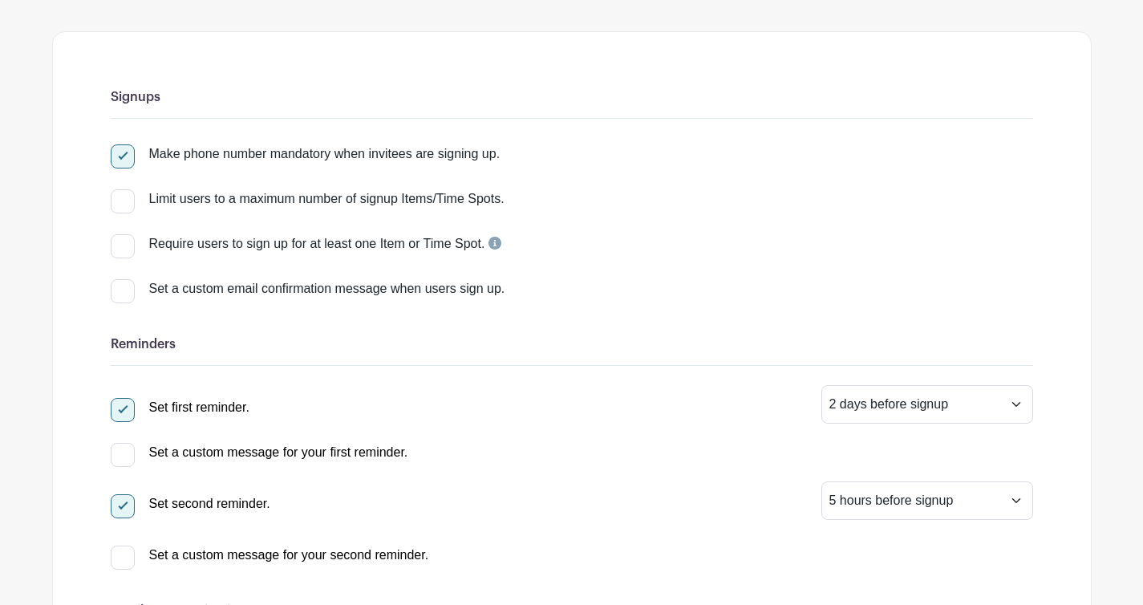
scroll to position [0, 0]
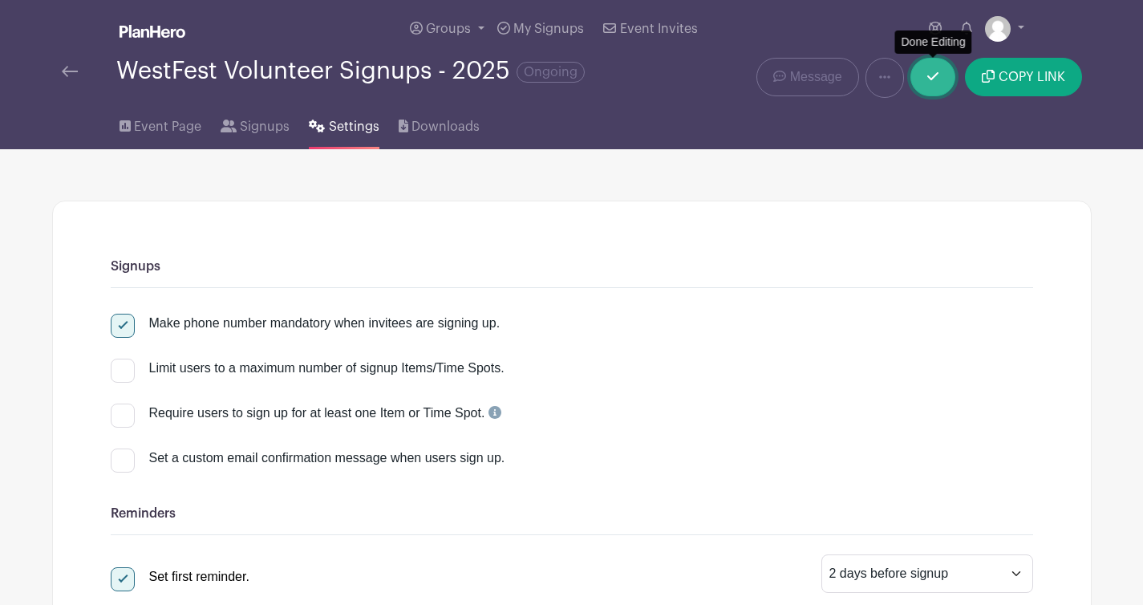
click at [943, 75] on link at bounding box center [932, 77] width 45 height 38
